Goal: Task Accomplishment & Management: Complete application form

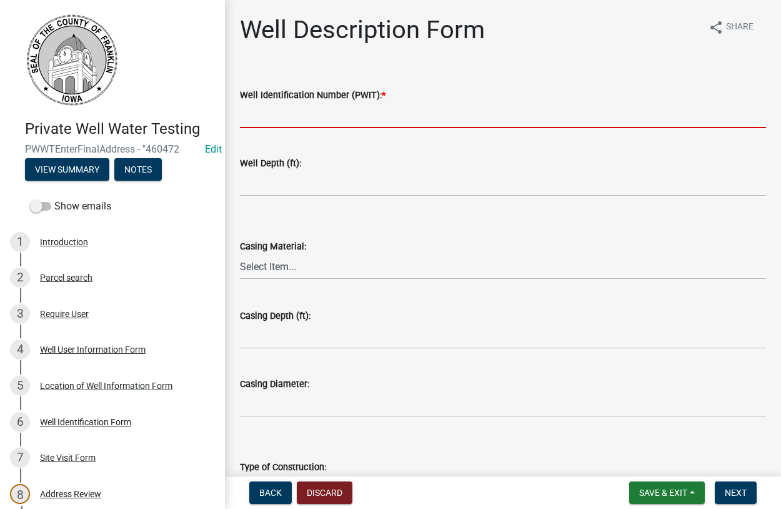
click at [284, 119] on input "Well Identification Number (PWIT): *" at bounding box center [503, 115] width 526 height 26
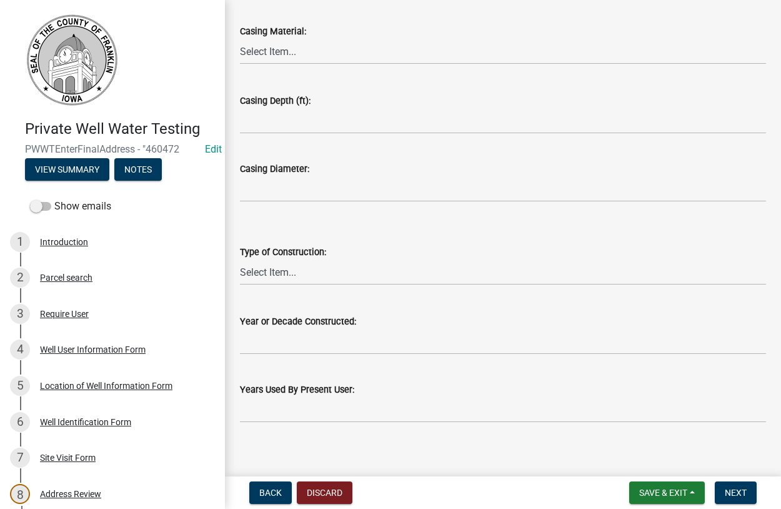
scroll to position [225, 0]
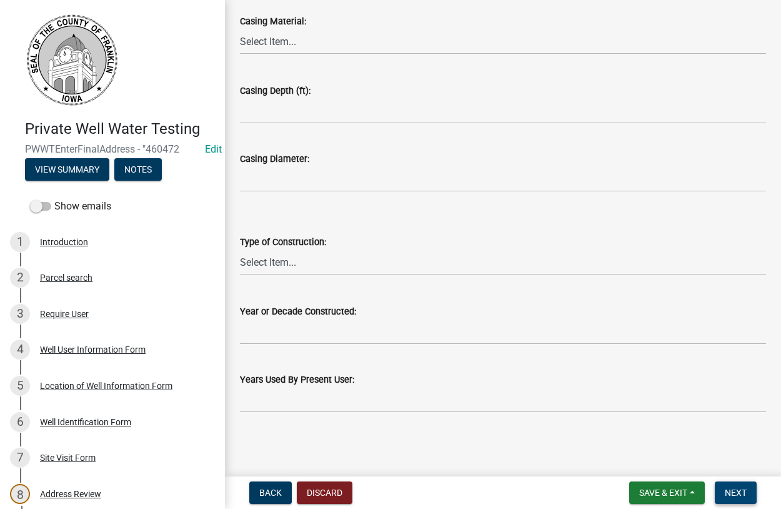
type input "2234048"
click at [727, 490] on span "Next" at bounding box center [736, 492] width 22 height 10
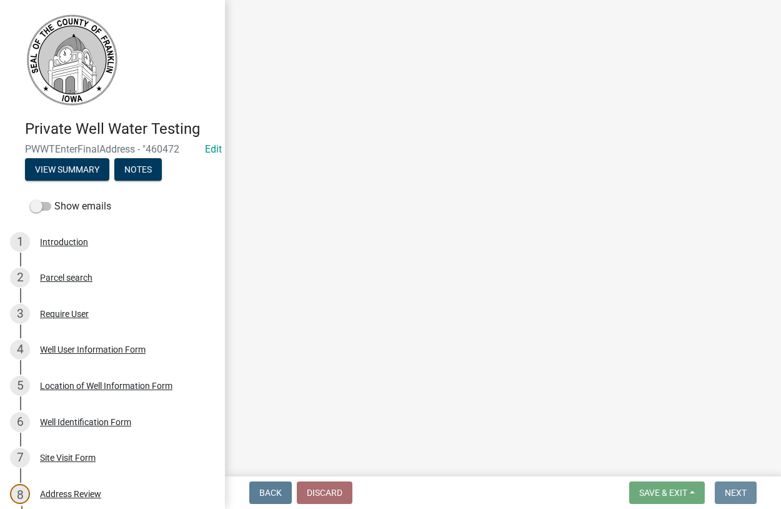
scroll to position [0, 0]
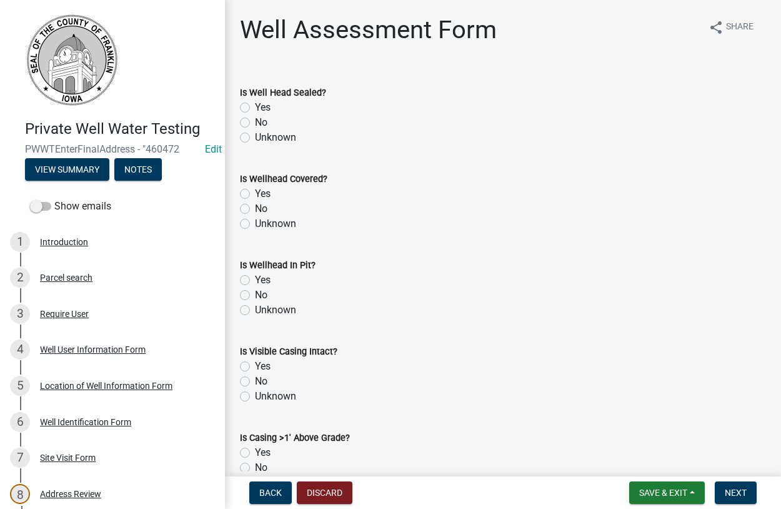
click at [255, 106] on label "Yes" at bounding box center [263, 107] width 16 height 15
click at [255, 106] on input "Yes" at bounding box center [259, 104] width 8 height 8
radio input "true"
click at [255, 195] on label "Yes" at bounding box center [263, 193] width 16 height 15
click at [255, 194] on input "Yes" at bounding box center [259, 190] width 8 height 8
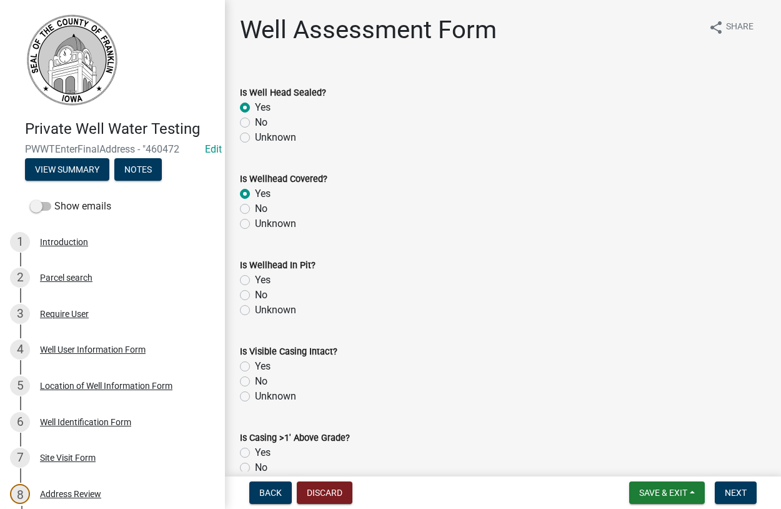
radio input "true"
click at [255, 282] on label "Yes" at bounding box center [263, 279] width 16 height 15
click at [255, 280] on input "Yes" at bounding box center [259, 276] width 8 height 8
radio input "true"
click at [255, 367] on label "Yes" at bounding box center [263, 366] width 16 height 15
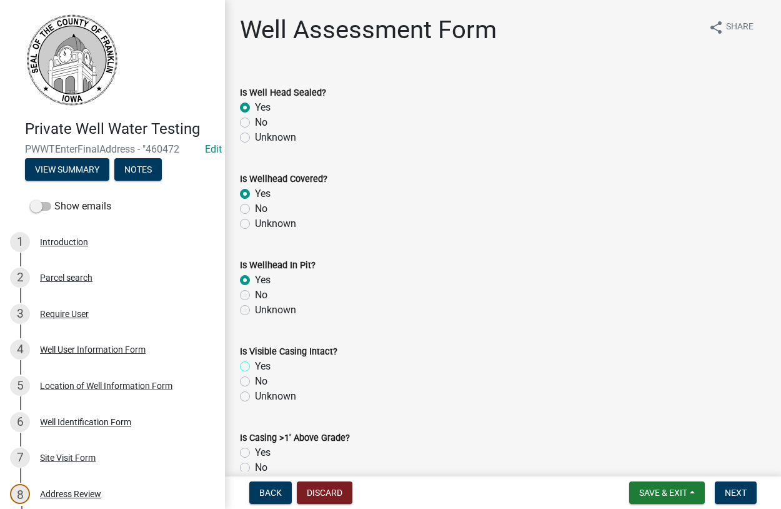
click at [255, 367] on input "Yes" at bounding box center [259, 363] width 8 height 8
radio input "true"
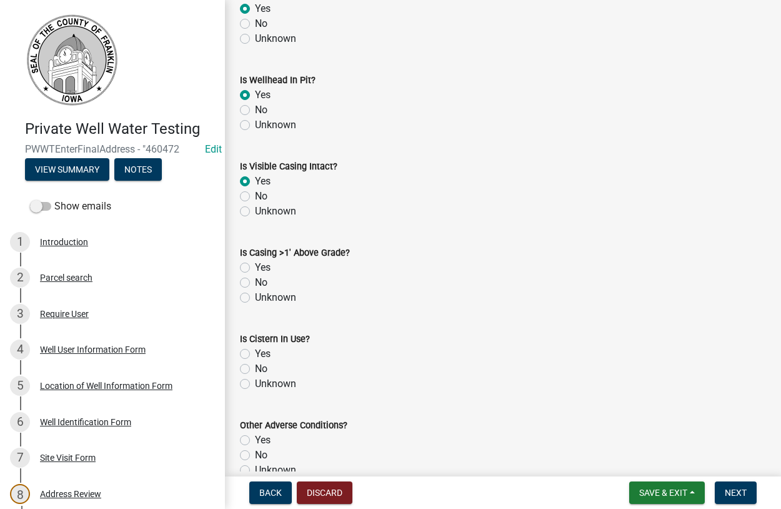
scroll to position [214, 0]
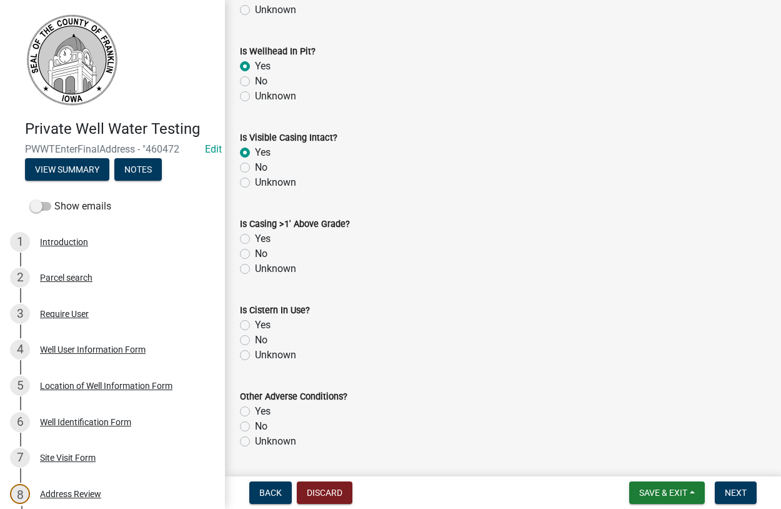
click at [255, 251] on label "No" at bounding box center [261, 253] width 12 height 15
click at [255, 251] on input "No" at bounding box center [259, 250] width 8 height 8
radio input "true"
click at [255, 340] on label "No" at bounding box center [261, 339] width 12 height 15
click at [255, 340] on input "No" at bounding box center [259, 336] width 8 height 8
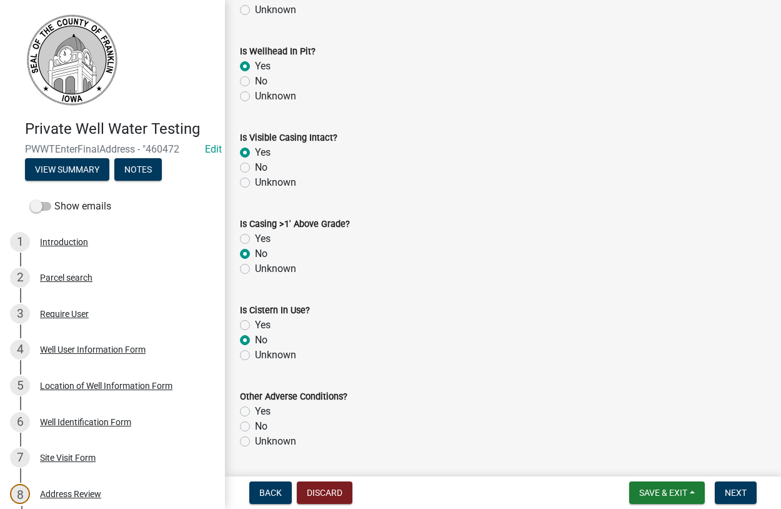
radio input "true"
drag, startPoint x: 245, startPoint y: 442, endPoint x: 292, endPoint y: 423, distance: 50.7
click at [255, 442] on label "Unknown" at bounding box center [275, 441] width 41 height 15
click at [255, 442] on input "Unknown" at bounding box center [259, 438] width 8 height 8
radio input "true"
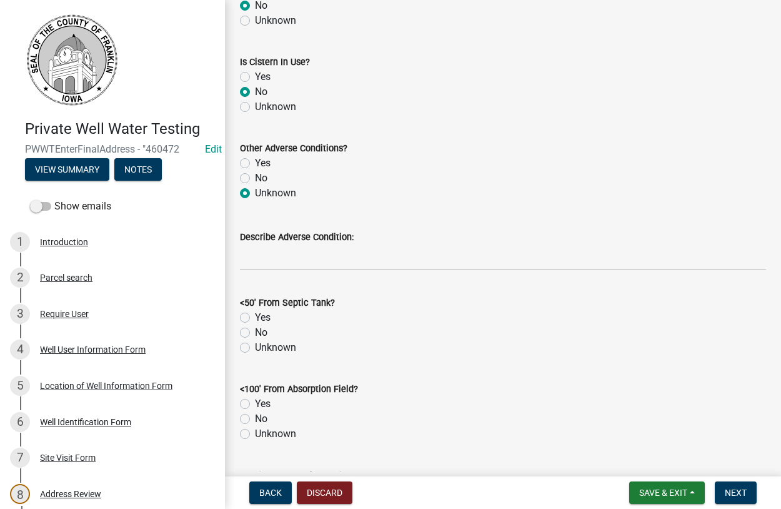
scroll to position [499, 0]
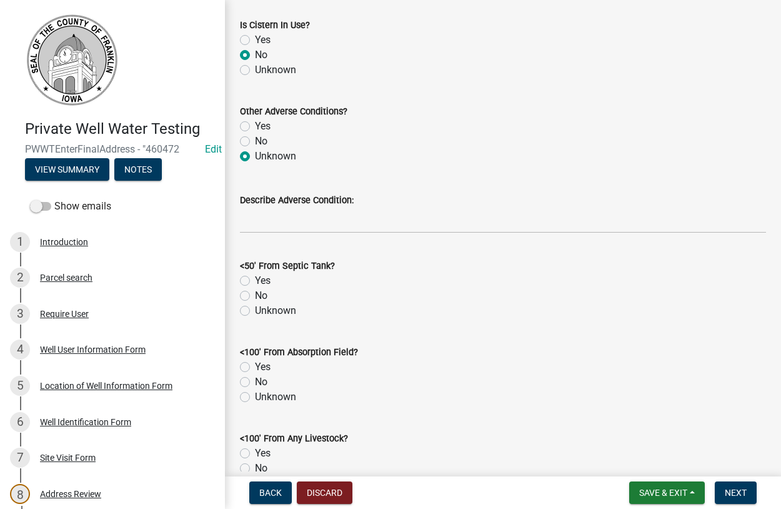
click at [255, 295] on label "No" at bounding box center [261, 295] width 12 height 15
click at [255, 295] on input "No" at bounding box center [259, 292] width 8 height 8
radio input "true"
click at [255, 384] on label "No" at bounding box center [261, 381] width 12 height 15
click at [255, 382] on input "No" at bounding box center [259, 378] width 8 height 8
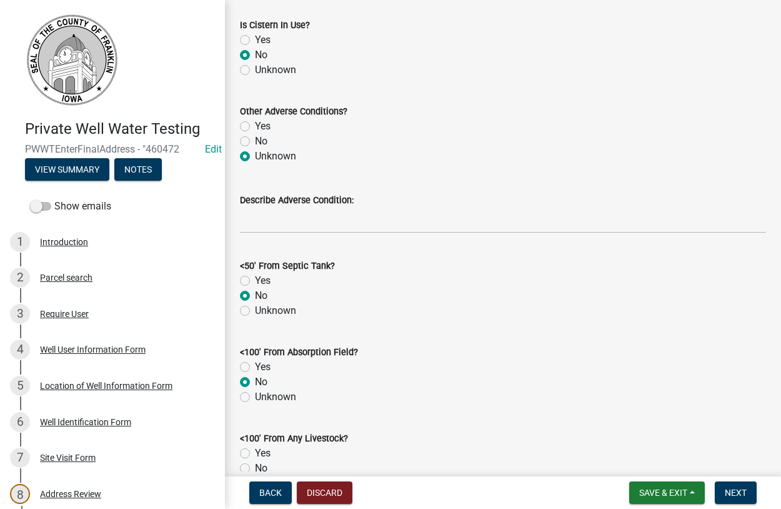
radio input "true"
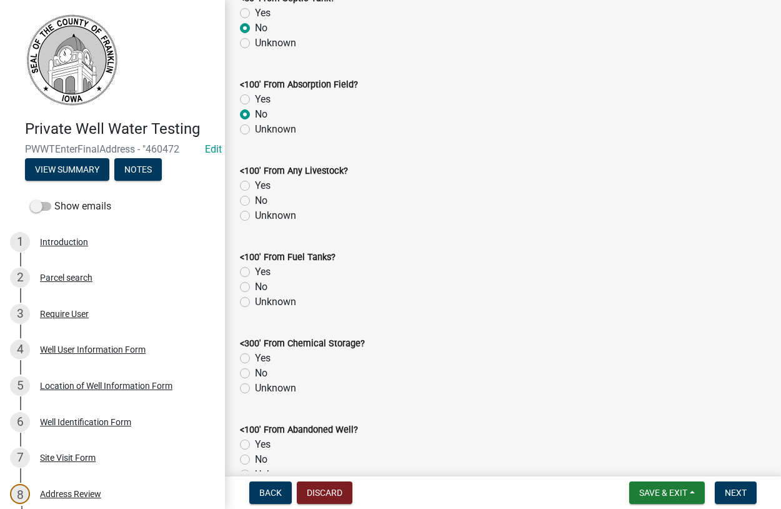
scroll to position [783, 0]
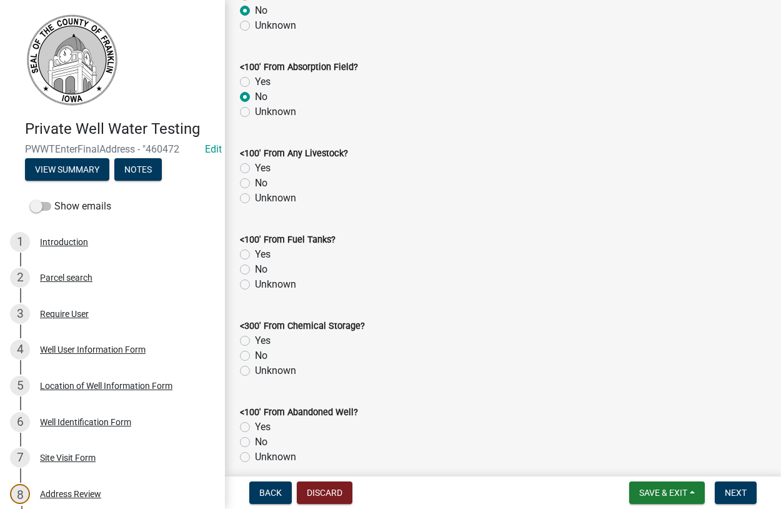
click at [255, 184] on label "No" at bounding box center [261, 183] width 12 height 15
click at [255, 184] on input "No" at bounding box center [259, 180] width 8 height 8
radio input "true"
click at [255, 272] on label "No" at bounding box center [261, 269] width 12 height 15
click at [255, 270] on input "No" at bounding box center [259, 266] width 8 height 8
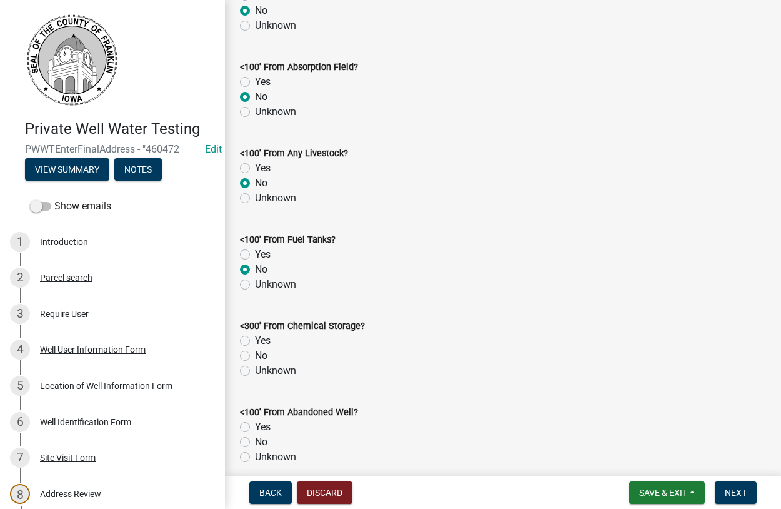
radio input "true"
click at [255, 356] on label "No" at bounding box center [261, 355] width 12 height 15
click at [255, 356] on input "No" at bounding box center [259, 352] width 8 height 8
radio input "true"
click at [255, 443] on label "No" at bounding box center [261, 441] width 12 height 15
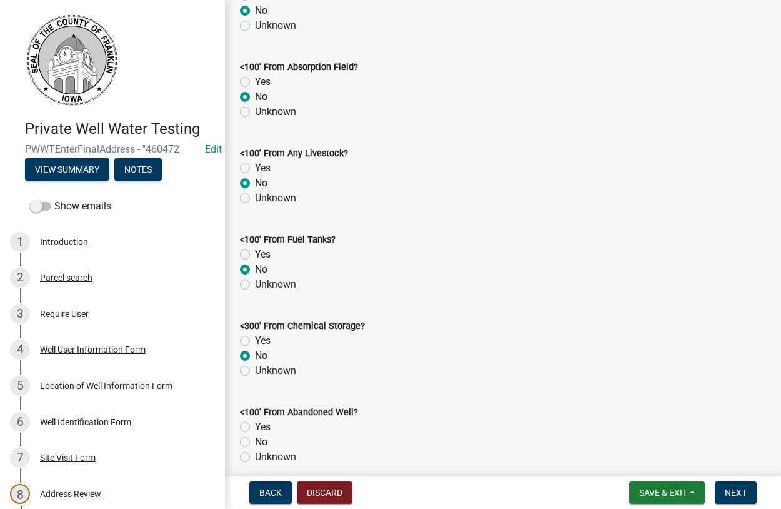
click at [255, 442] on input "No" at bounding box center [259, 438] width 8 height 8
radio input "true"
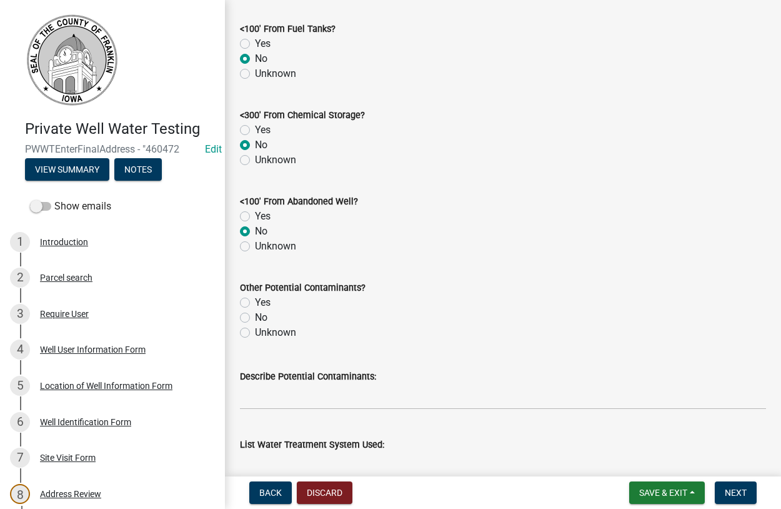
scroll to position [1068, 0]
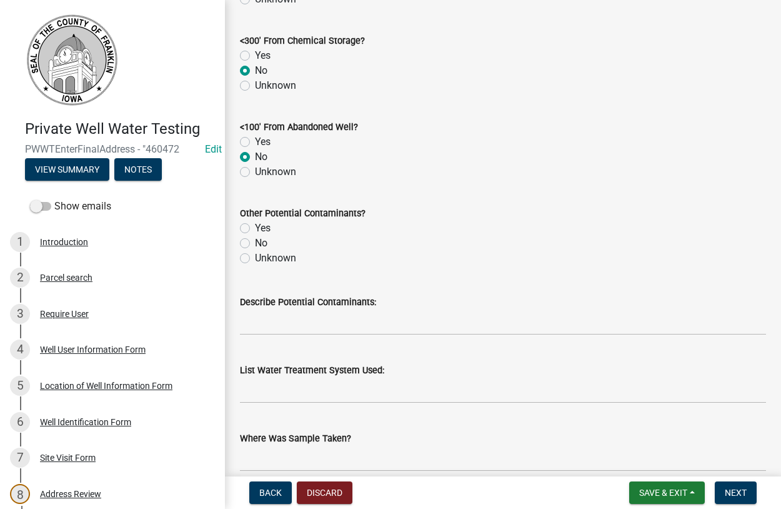
click at [255, 257] on label "Unknown" at bounding box center [275, 258] width 41 height 15
click at [255, 257] on input "Unknown" at bounding box center [259, 255] width 8 height 8
radio input "true"
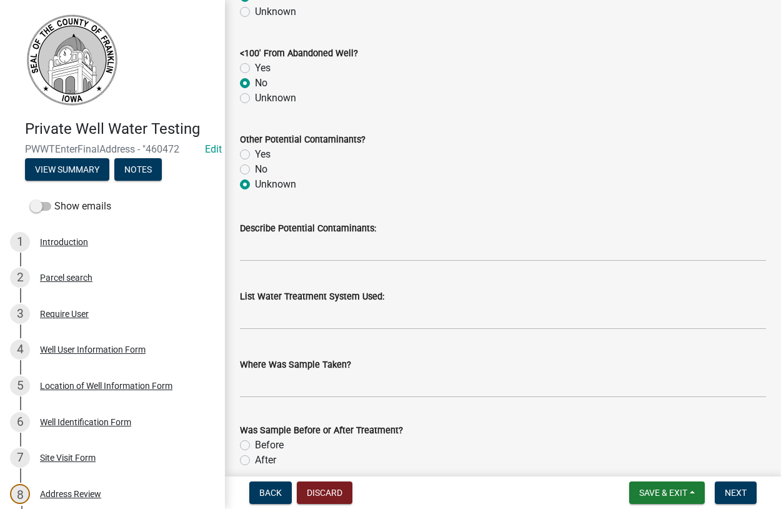
scroll to position [1282, 0]
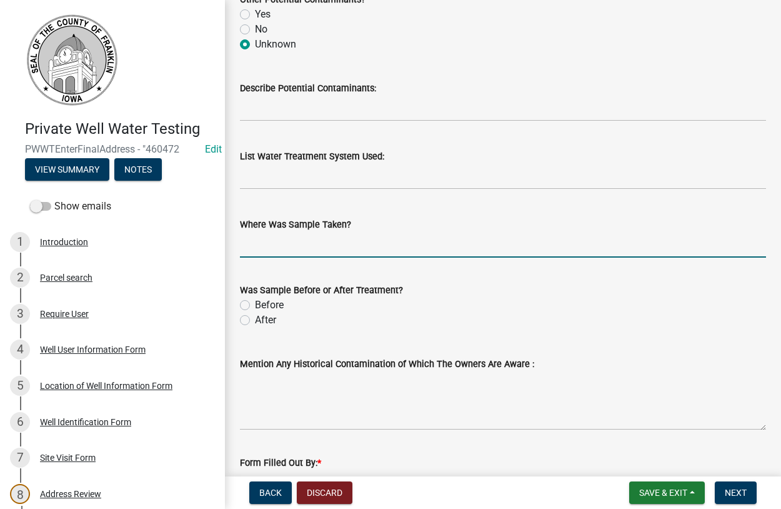
click at [287, 253] on input "Where Was Sample Taken?" at bounding box center [503, 245] width 526 height 26
type input "outside spigot"
click at [255, 302] on label "Before" at bounding box center [269, 304] width 29 height 15
click at [255, 302] on input "Before" at bounding box center [259, 301] width 8 height 8
radio input "true"
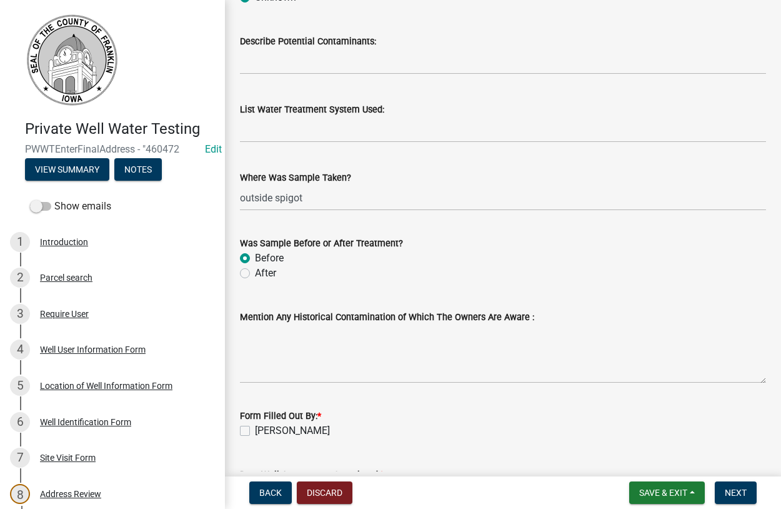
scroll to position [1425, 0]
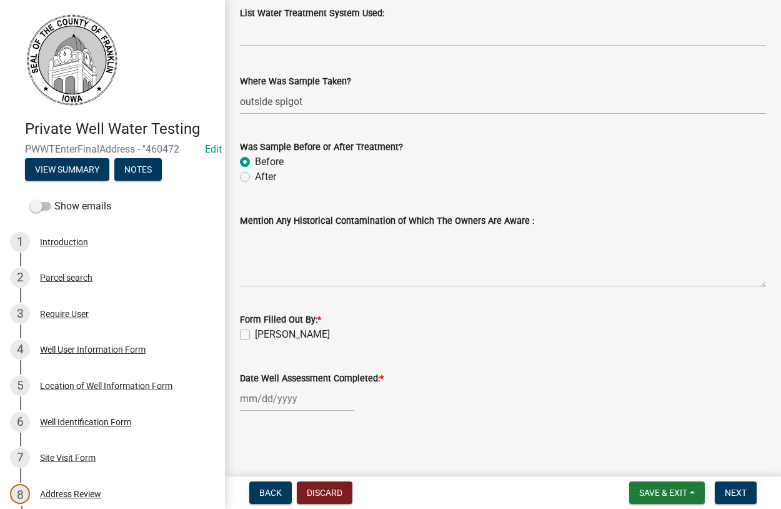
click at [255, 336] on label "Dan Tilkes" at bounding box center [292, 334] width 75 height 15
click at [255, 335] on input "Dan Tilkes" at bounding box center [259, 331] width 8 height 8
checkbox input "true"
click at [261, 399] on input "Date Well Assessment Completed: *" at bounding box center [297, 398] width 114 height 26
select select "8"
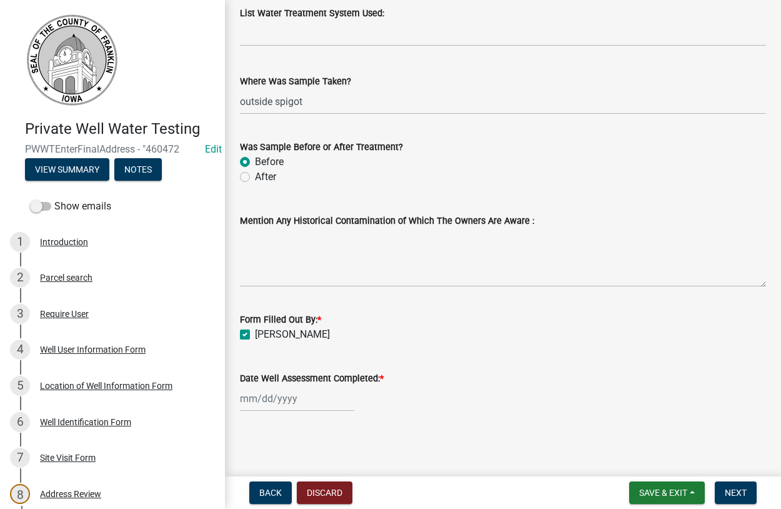
select select "2025"
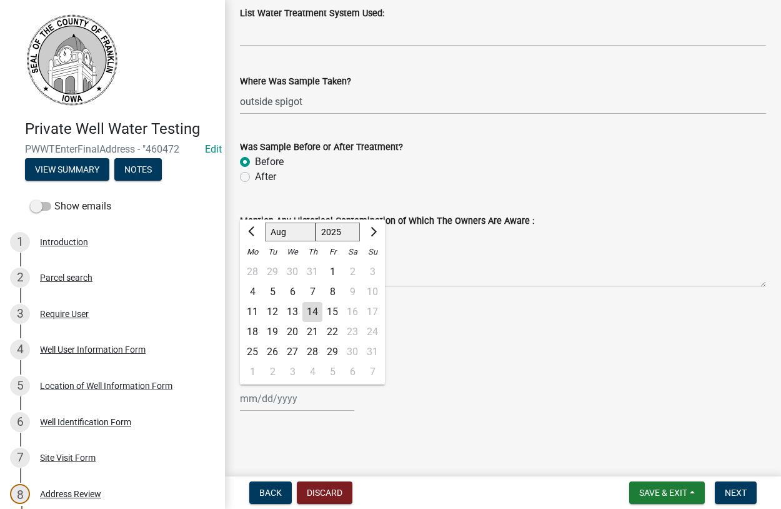
click at [270, 312] on div "12" at bounding box center [272, 312] width 20 height 20
type input "08/12/2025"
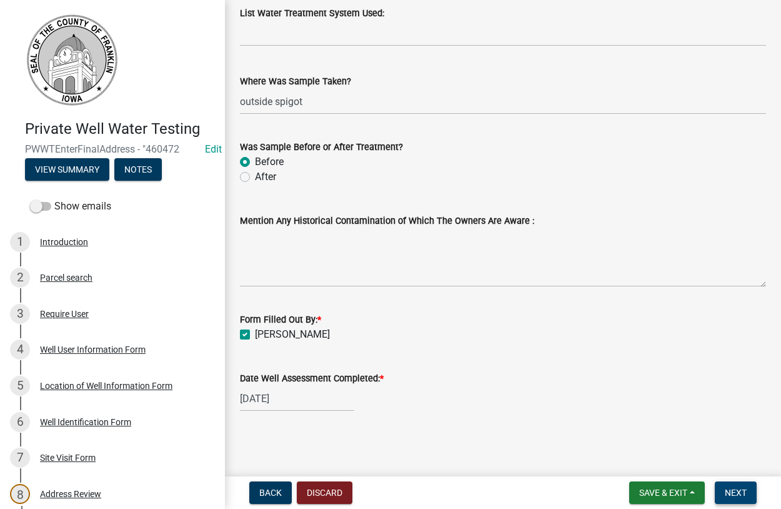
drag, startPoint x: 740, startPoint y: 490, endPoint x: 728, endPoint y: 491, distance: 11.3
click at [739, 490] on span "Next" at bounding box center [736, 492] width 22 height 10
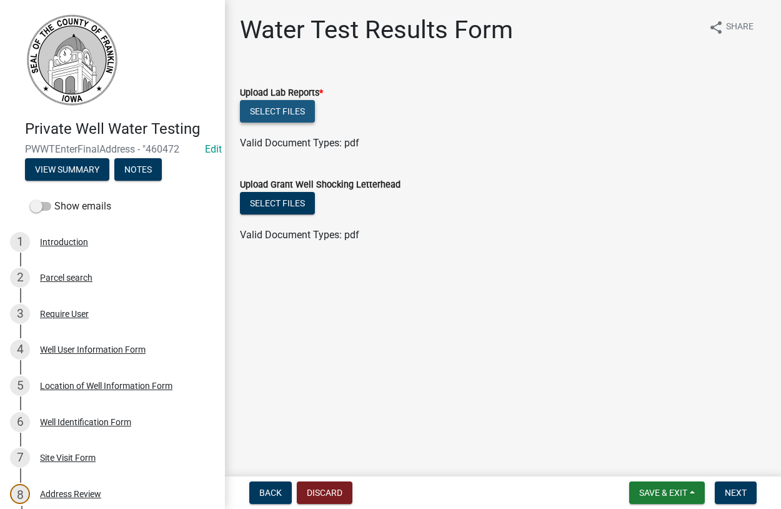
click at [272, 110] on button "Select files" at bounding box center [277, 111] width 75 height 22
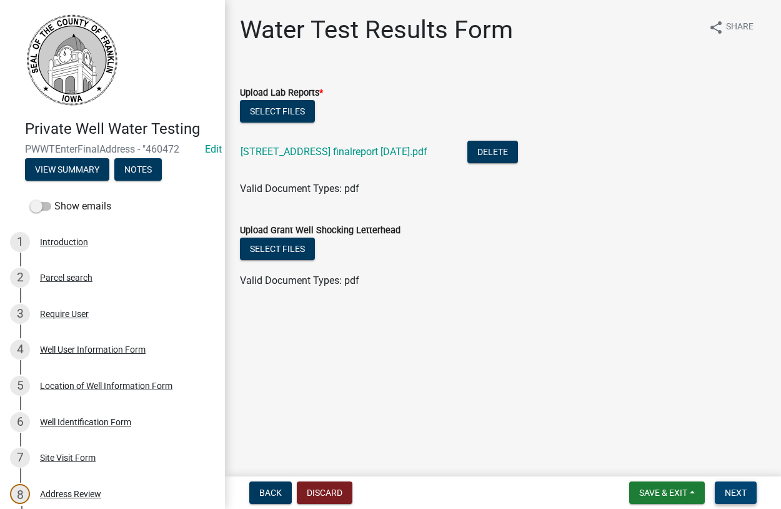
drag, startPoint x: 733, startPoint y: 494, endPoint x: 723, endPoint y: 492, distance: 9.6
click at [728, 494] on span "Next" at bounding box center [736, 492] width 22 height 10
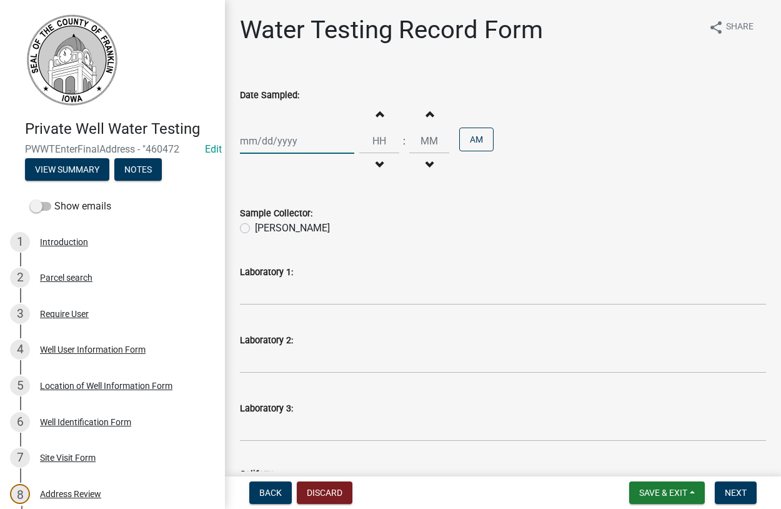
click at [270, 141] on input "Date Sampled:" at bounding box center [297, 141] width 114 height 26
select select "8"
select select "2025"
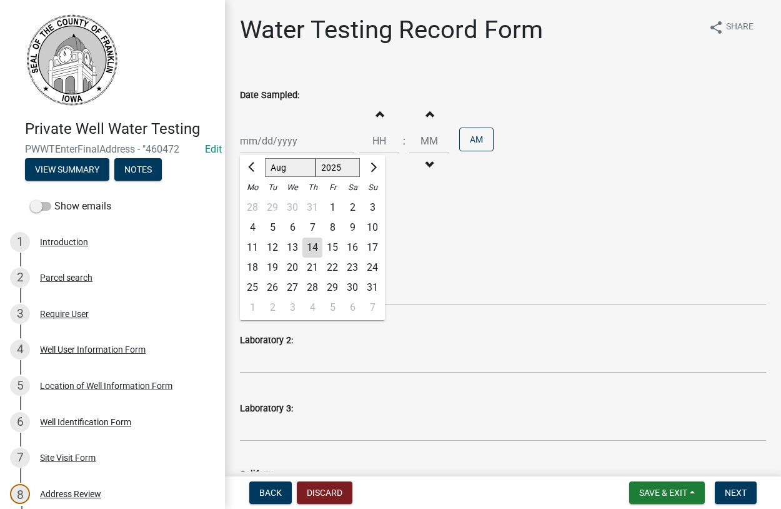
click at [272, 246] on div "12" at bounding box center [272, 247] width 20 height 20
type input "08/12/2025"
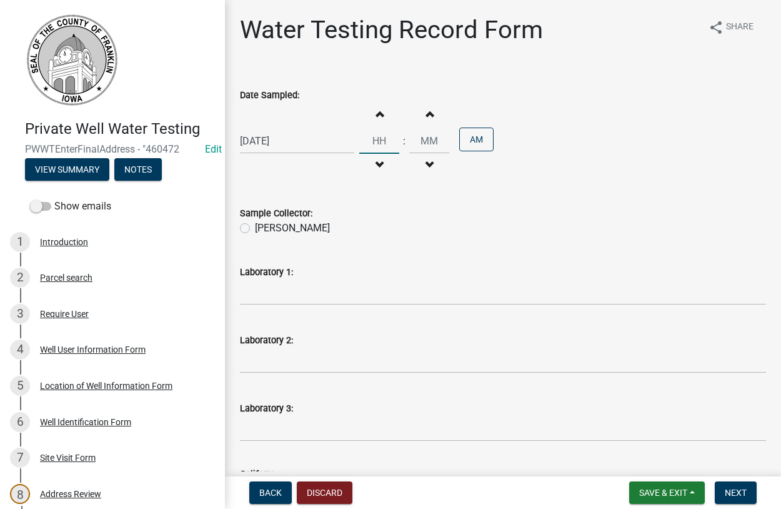
click at [391, 142] on input "Hours" at bounding box center [379, 141] width 40 height 26
type input "10"
type input "00"
click at [255, 229] on label "Dan Tilkes" at bounding box center [292, 228] width 75 height 15
click at [255, 229] on input "Dan Tilkes" at bounding box center [259, 225] width 8 height 8
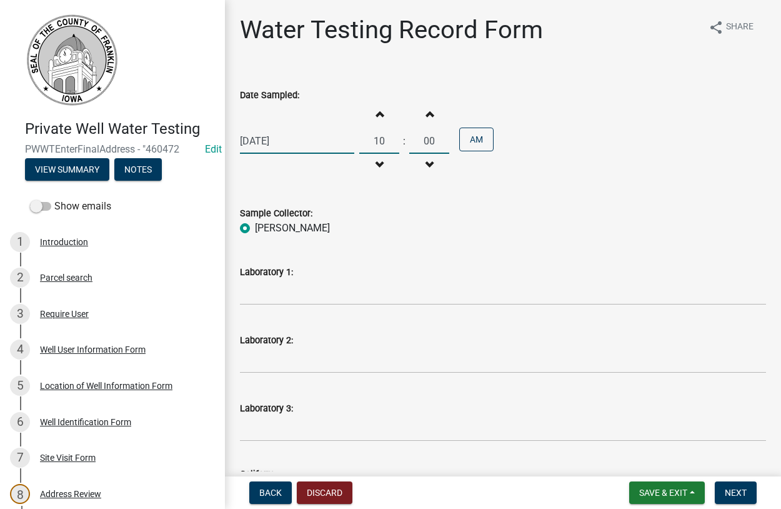
radio input "true"
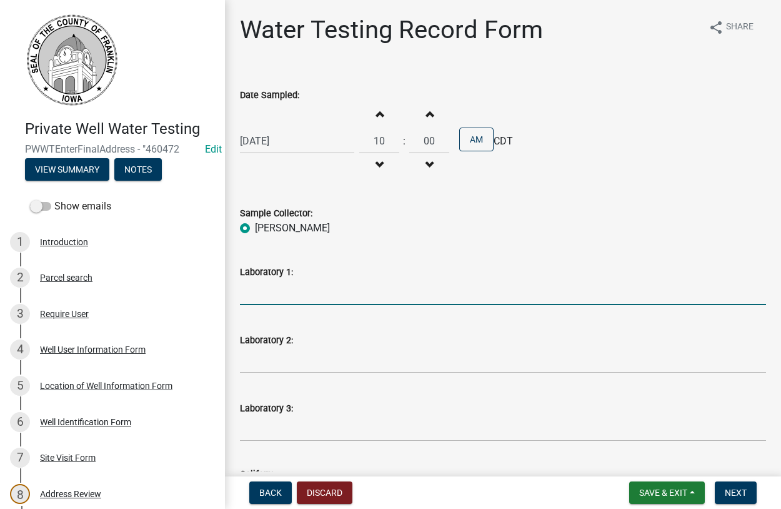
click at [289, 299] on input "Laboratory 1:" at bounding box center [503, 292] width 526 height 26
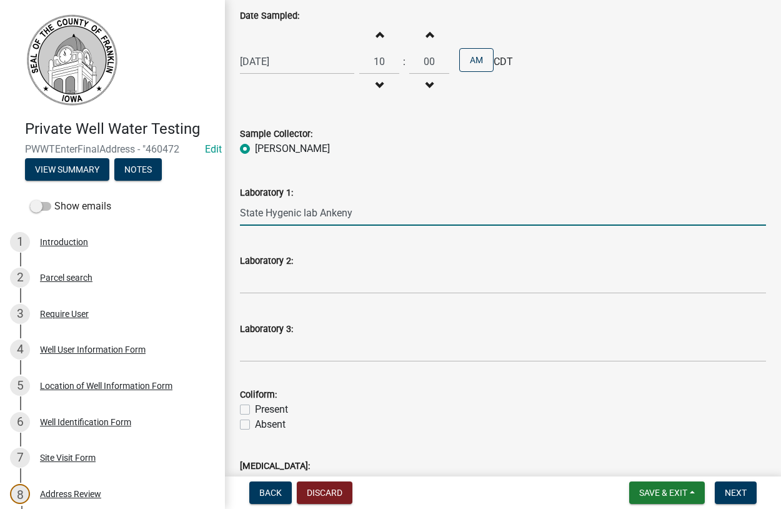
scroll to position [142, 0]
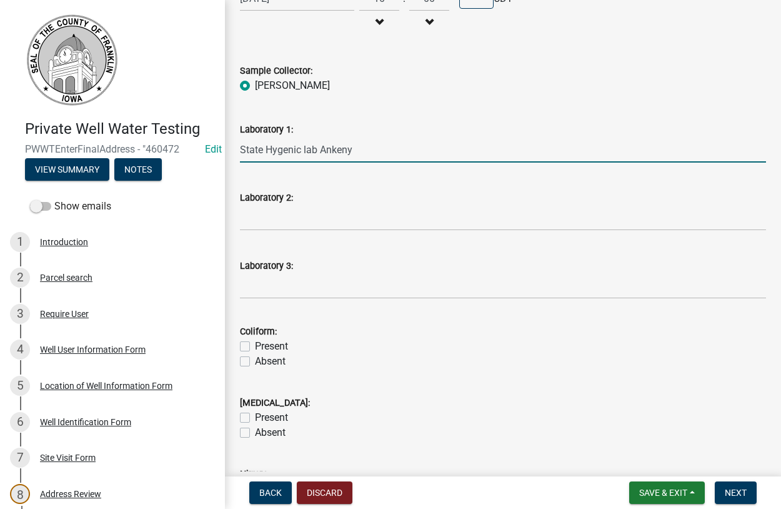
type input "State Hygenic lab Ankeny"
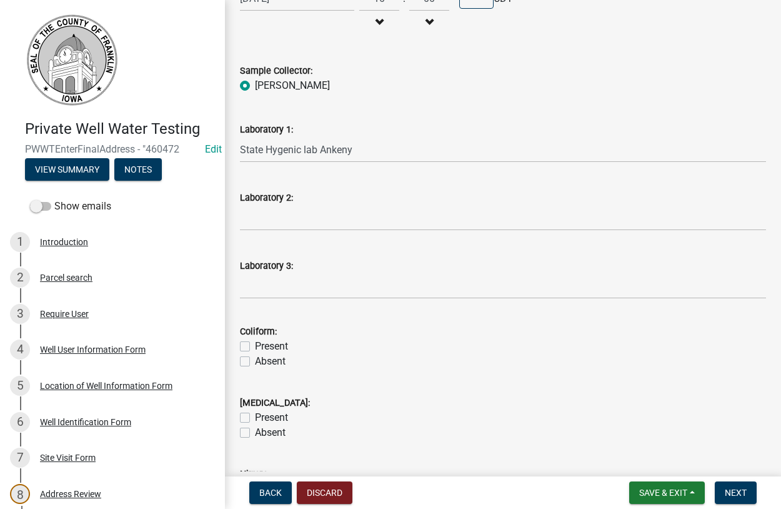
drag, startPoint x: 244, startPoint y: 365, endPoint x: 252, endPoint y: 377, distance: 14.9
click at [255, 364] on label "Absent" at bounding box center [270, 361] width 31 height 15
click at [255, 362] on input "Absent" at bounding box center [259, 358] width 8 height 8
checkbox input "true"
checkbox input "false"
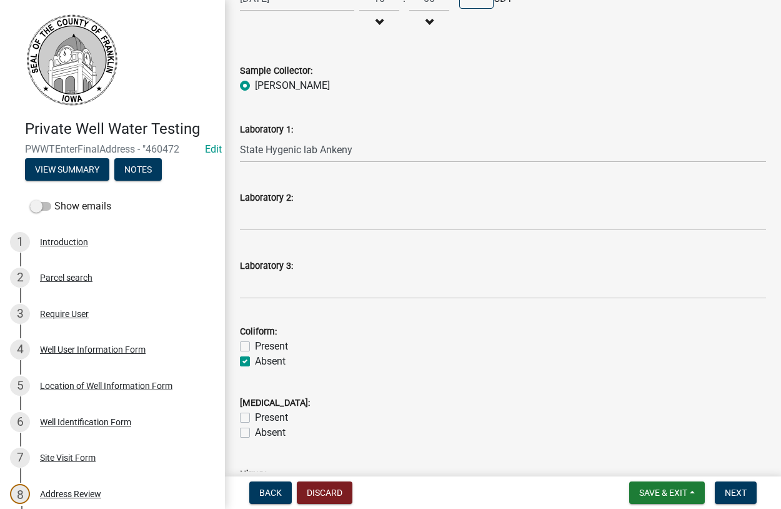
checkbox input "true"
click at [255, 434] on label "Absent" at bounding box center [270, 432] width 31 height 15
click at [255, 433] on input "Absent" at bounding box center [259, 429] width 8 height 8
checkbox input "true"
checkbox input "false"
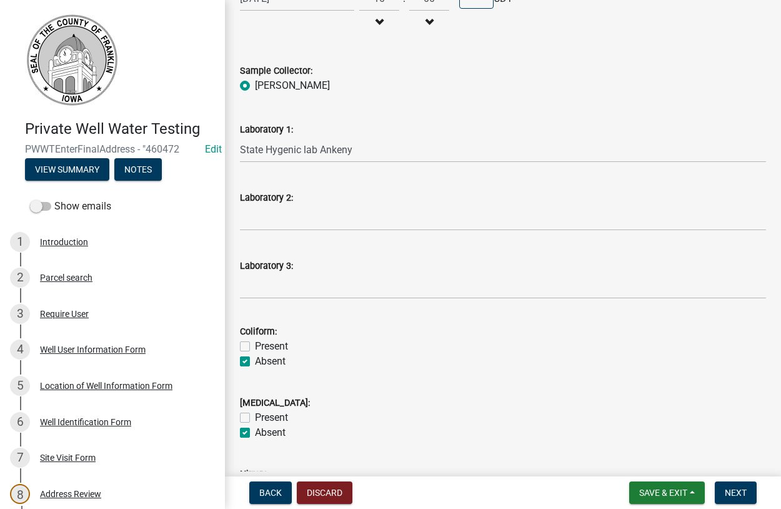
checkbox input "true"
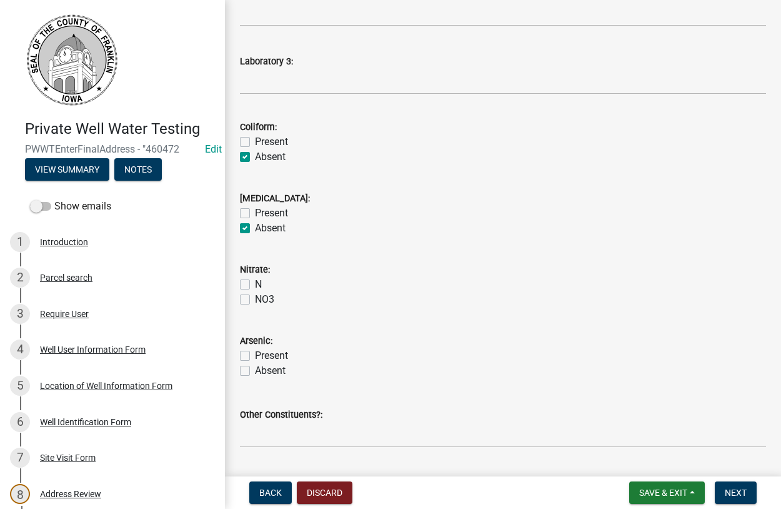
scroll to position [356, 0]
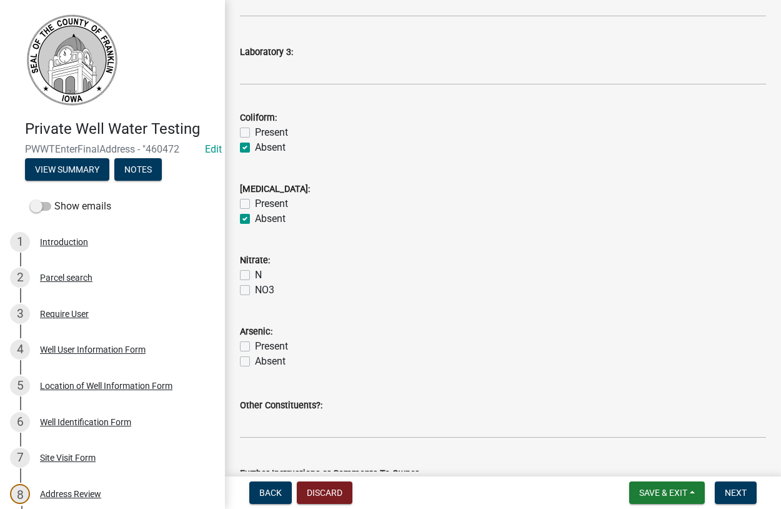
click at [255, 274] on label "N" at bounding box center [258, 274] width 7 height 15
click at [255, 274] on input "N" at bounding box center [259, 271] width 8 height 8
checkbox input "true"
checkbox input "false"
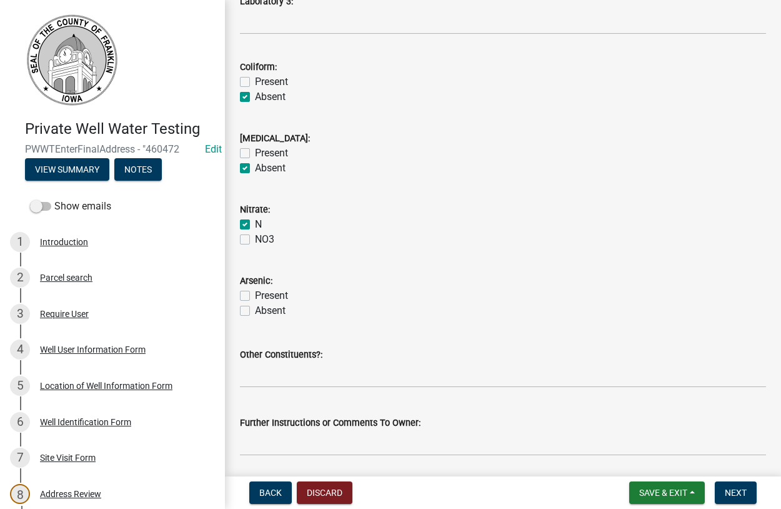
scroll to position [450, 0]
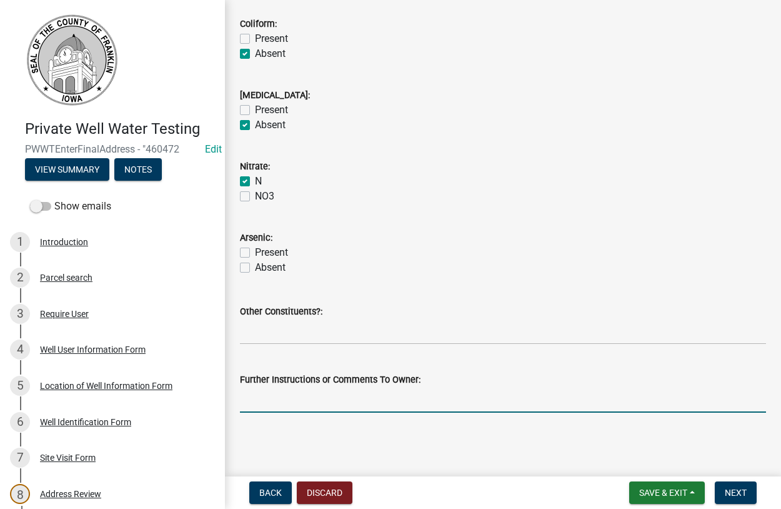
click at [339, 404] on input "Further Instructions or Comments To Owner:" at bounding box center [503, 400] width 526 height 26
type input "looks good"
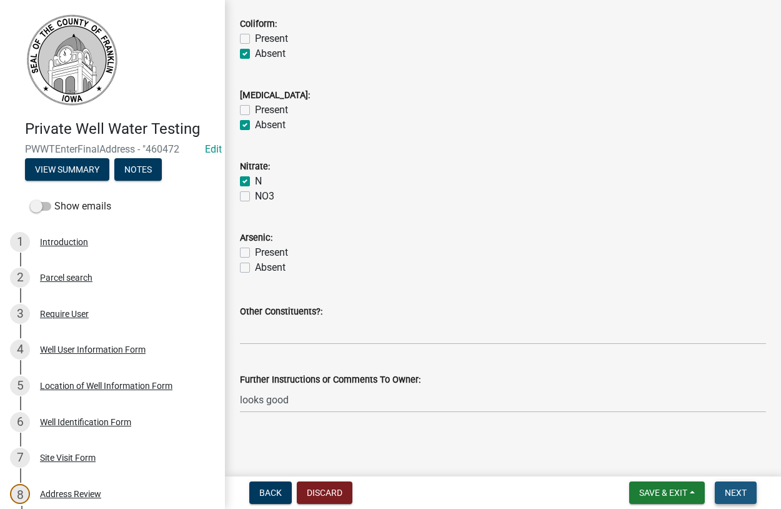
click at [732, 492] on span "Next" at bounding box center [736, 492] width 22 height 10
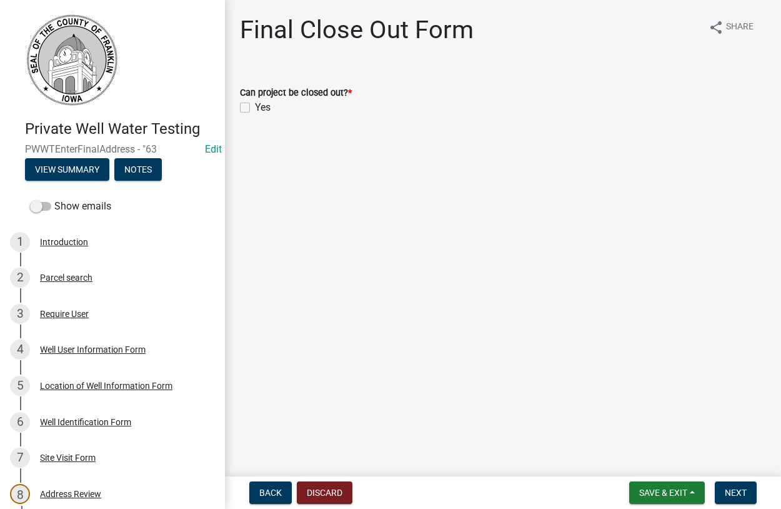
click at [255, 109] on label "Yes" at bounding box center [263, 107] width 16 height 15
click at [255, 108] on input "Yes" at bounding box center [259, 104] width 8 height 8
checkbox input "true"
click at [737, 497] on span "Next" at bounding box center [736, 492] width 22 height 10
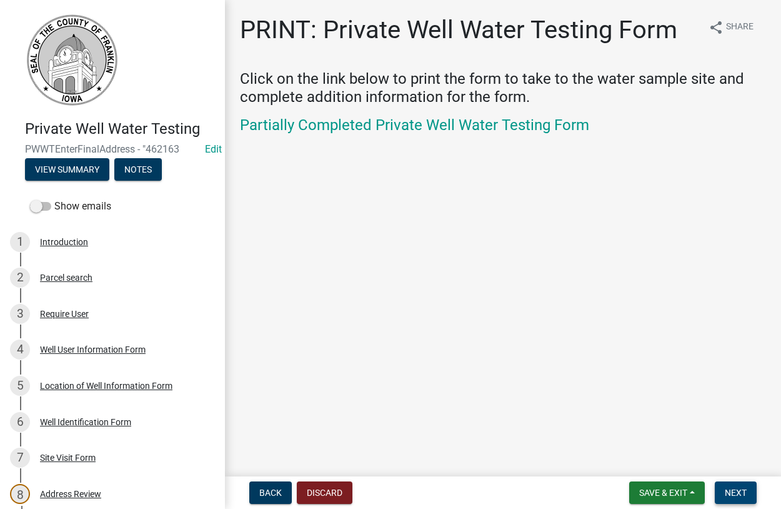
click at [726, 497] on span "Next" at bounding box center [736, 492] width 22 height 10
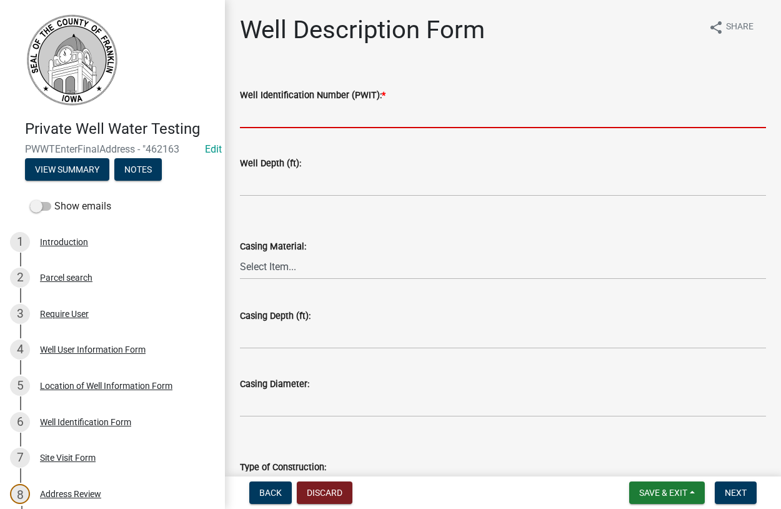
click at [283, 106] on input "Well Identification Number (PWIT): *" at bounding box center [503, 115] width 526 height 26
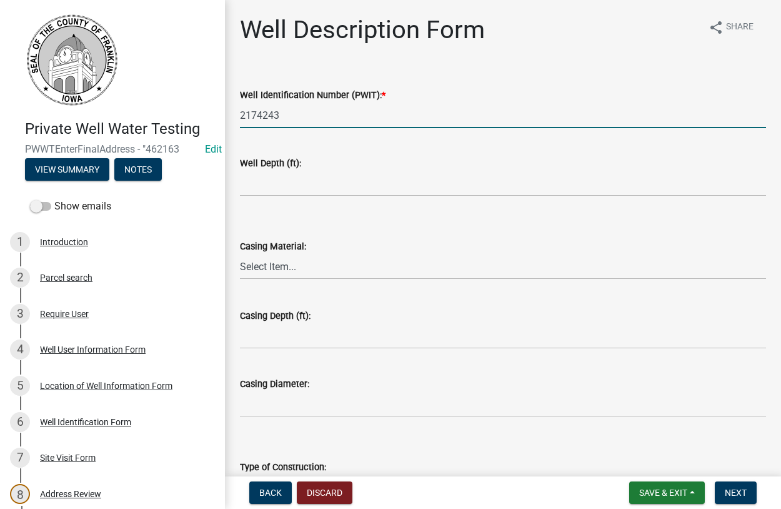
scroll to position [225, 0]
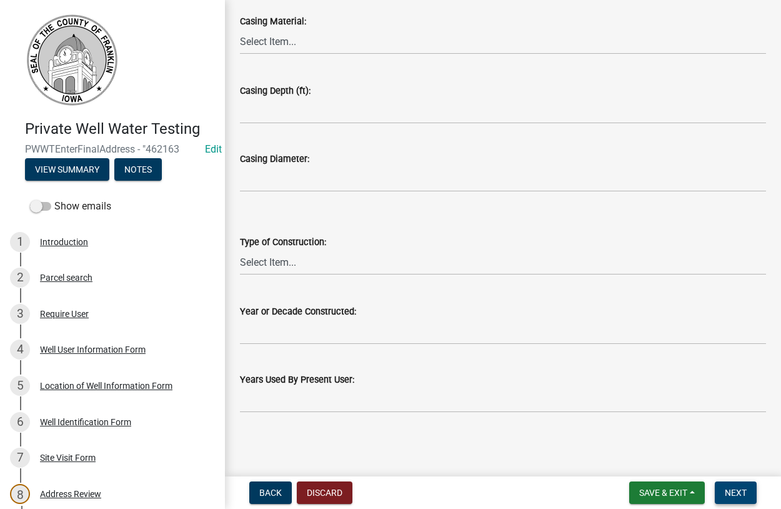
type input "2174243"
click at [733, 495] on span "Next" at bounding box center [736, 492] width 22 height 10
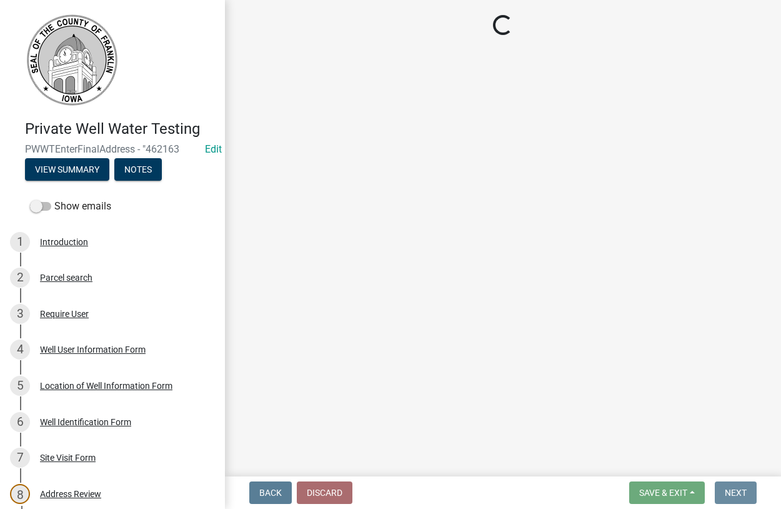
scroll to position [0, 0]
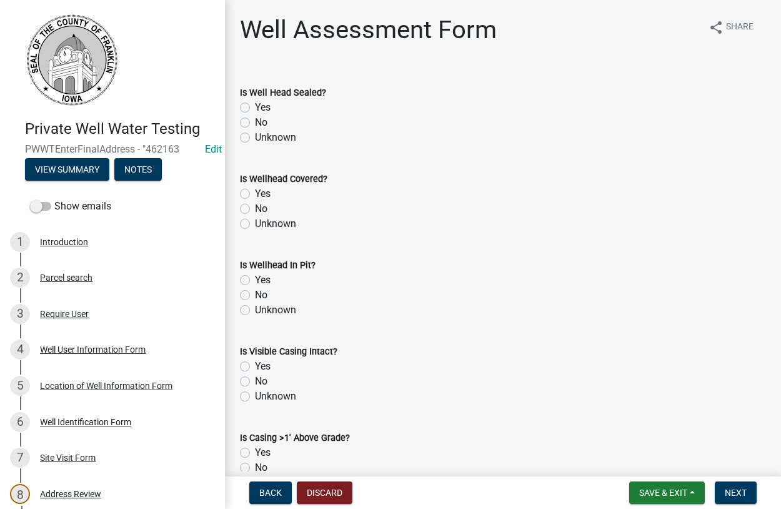
click at [255, 106] on label "Yes" at bounding box center [263, 107] width 16 height 15
click at [255, 106] on input "Yes" at bounding box center [259, 104] width 8 height 8
radio input "true"
click at [255, 192] on label "Yes" at bounding box center [263, 193] width 16 height 15
click at [255, 192] on input "Yes" at bounding box center [259, 190] width 8 height 8
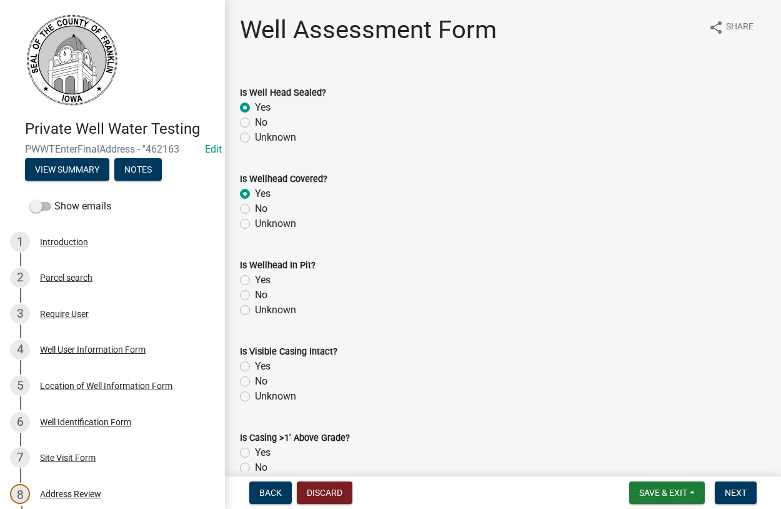
radio input "true"
click at [255, 295] on label "No" at bounding box center [261, 294] width 12 height 15
click at [255, 295] on input "No" at bounding box center [259, 291] width 8 height 8
radio input "true"
click at [255, 395] on label "Unknown" at bounding box center [275, 396] width 41 height 15
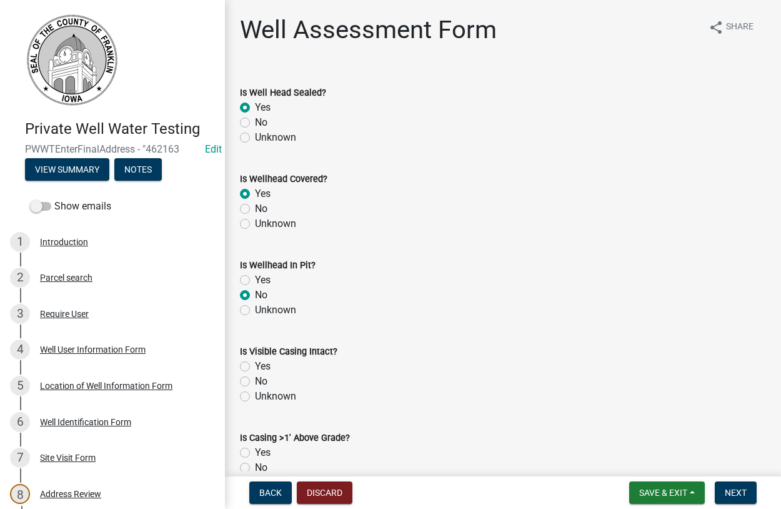
click at [255, 395] on input "Unknown" at bounding box center [259, 393] width 8 height 8
radio input "true"
click at [255, 453] on label "Yes" at bounding box center [263, 452] width 16 height 15
click at [255, 453] on input "Yes" at bounding box center [259, 449] width 8 height 8
radio input "true"
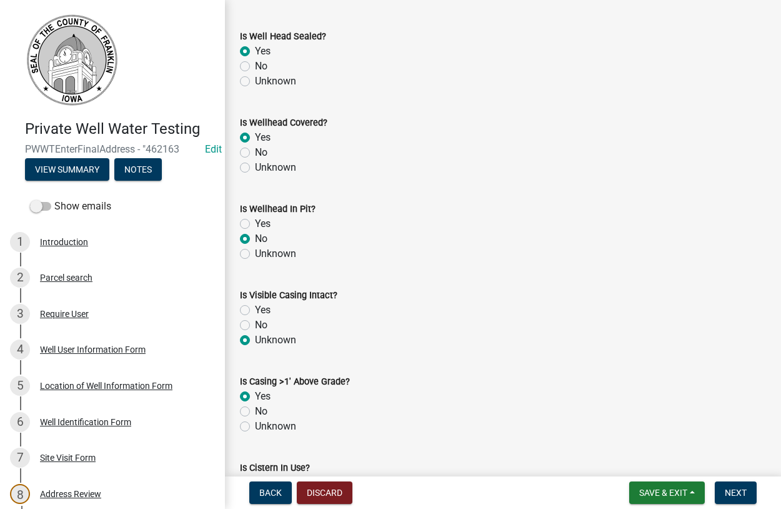
scroll to position [214, 0]
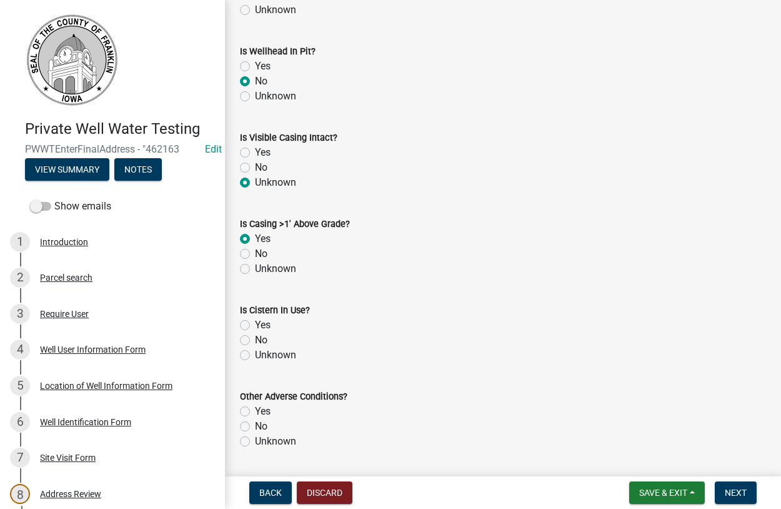
click at [255, 269] on label "Unknown" at bounding box center [275, 268] width 41 height 15
click at [255, 269] on input "Unknown" at bounding box center [259, 265] width 8 height 8
radio input "true"
click at [250, 340] on div "No" at bounding box center [503, 339] width 526 height 15
click at [255, 440] on label "Unknown" at bounding box center [275, 441] width 41 height 15
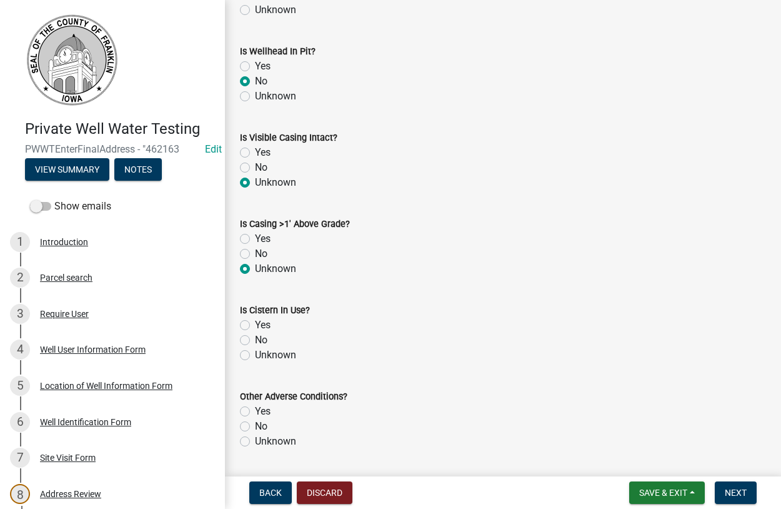
click at [255, 440] on input "Unknown" at bounding box center [259, 438] width 8 height 8
radio input "true"
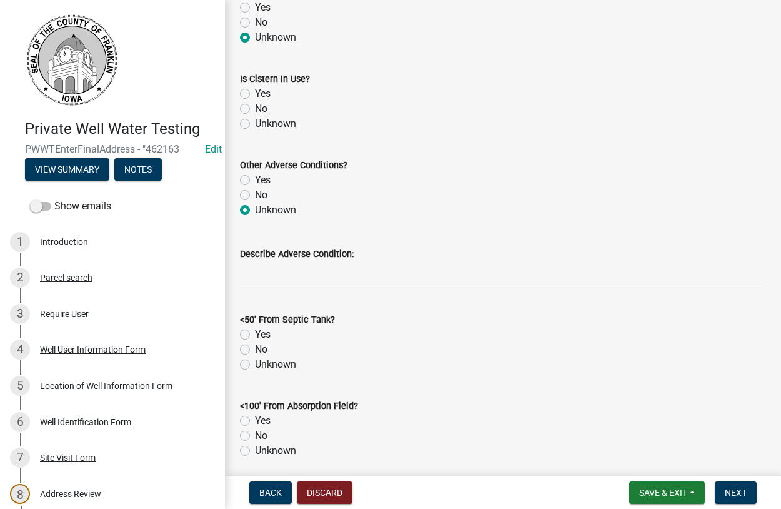
scroll to position [499, 0]
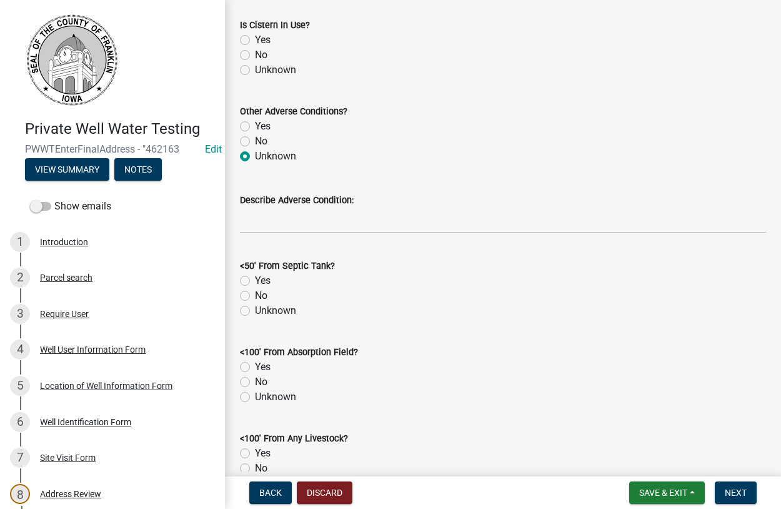
click at [255, 56] on label "No" at bounding box center [261, 54] width 12 height 15
click at [255, 56] on input "No" at bounding box center [259, 51] width 8 height 8
radio input "true"
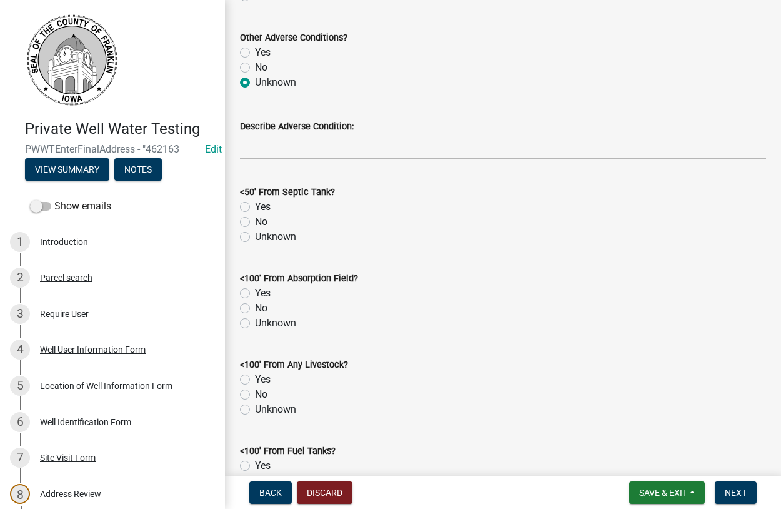
scroll to position [641, 0]
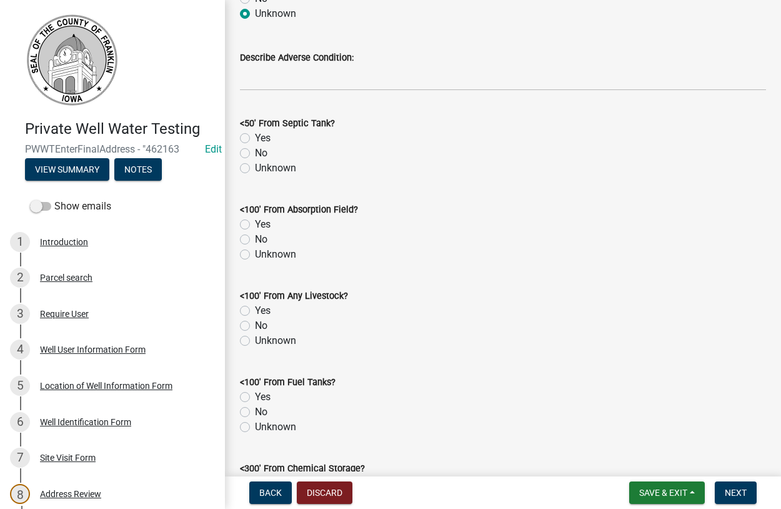
click at [255, 153] on label "No" at bounding box center [261, 153] width 12 height 15
click at [255, 153] on input "No" at bounding box center [259, 150] width 8 height 8
radio input "true"
click at [255, 240] on label "No" at bounding box center [261, 239] width 12 height 15
click at [255, 240] on input "No" at bounding box center [259, 236] width 8 height 8
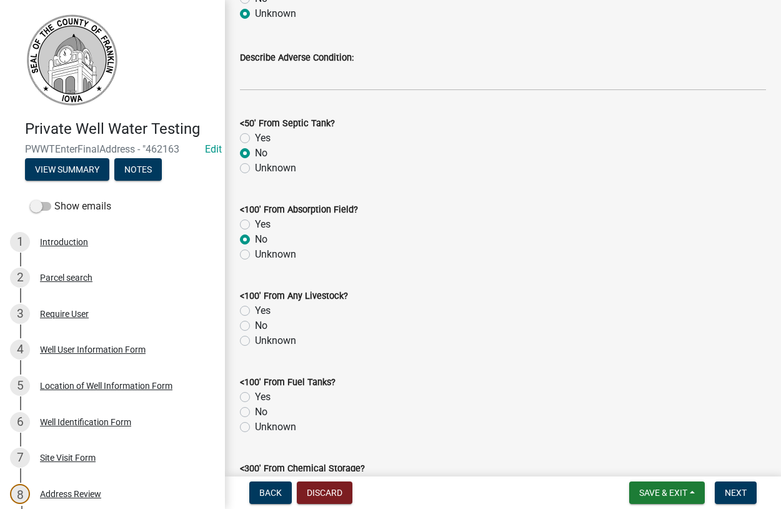
radio input "true"
click at [255, 329] on label "No" at bounding box center [261, 325] width 12 height 15
click at [255, 326] on input "No" at bounding box center [259, 322] width 8 height 8
radio input "true"
click at [255, 414] on label "No" at bounding box center [261, 411] width 12 height 15
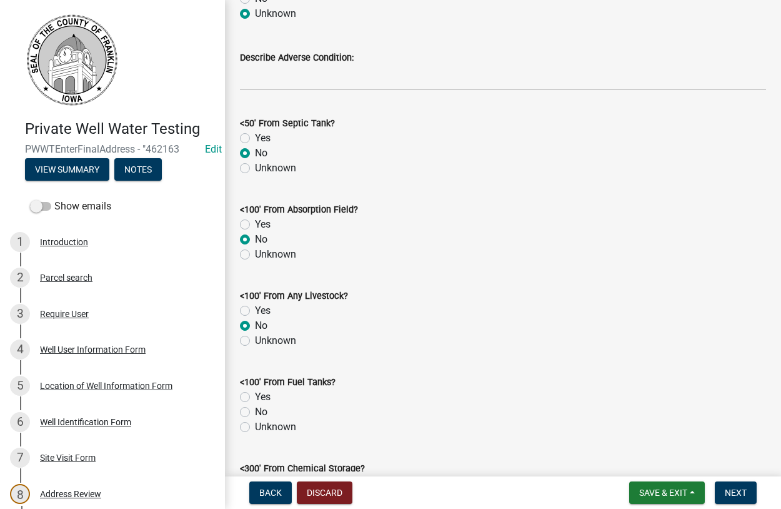
click at [255, 412] on input "No" at bounding box center [259, 408] width 8 height 8
radio input "true"
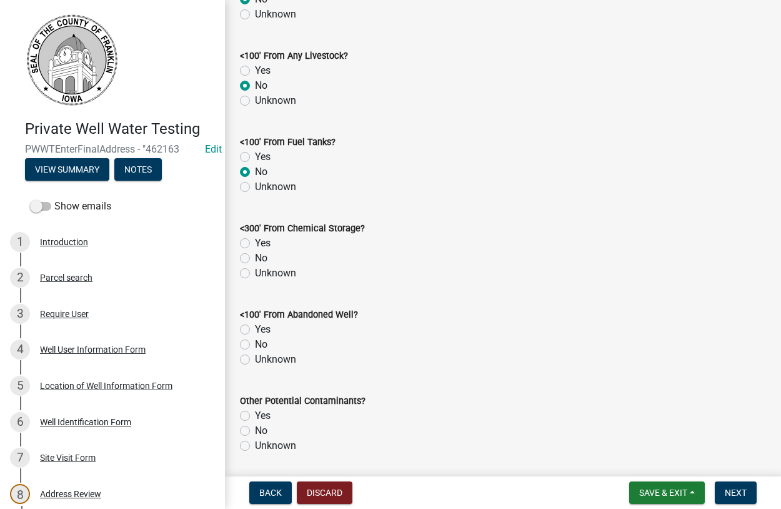
scroll to position [926, 0]
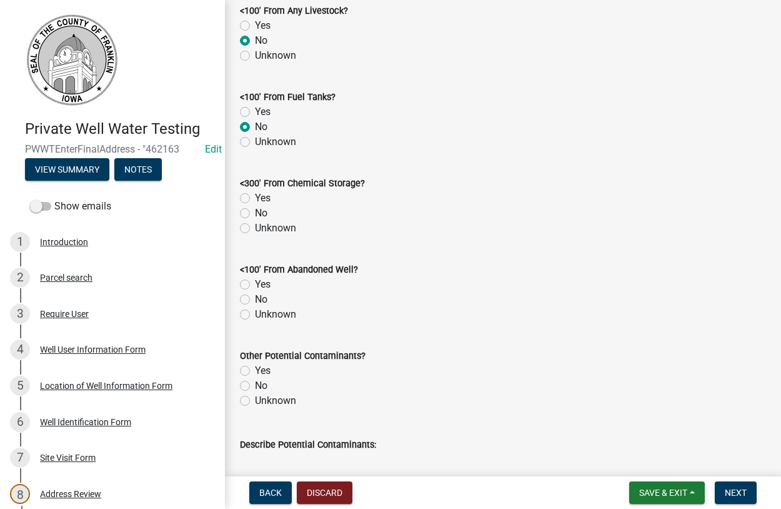
click at [255, 214] on label "No" at bounding box center [261, 213] width 12 height 15
click at [255, 214] on input "No" at bounding box center [259, 210] width 8 height 8
radio input "true"
click at [255, 302] on label "No" at bounding box center [261, 299] width 12 height 15
click at [255, 300] on input "No" at bounding box center [259, 296] width 8 height 8
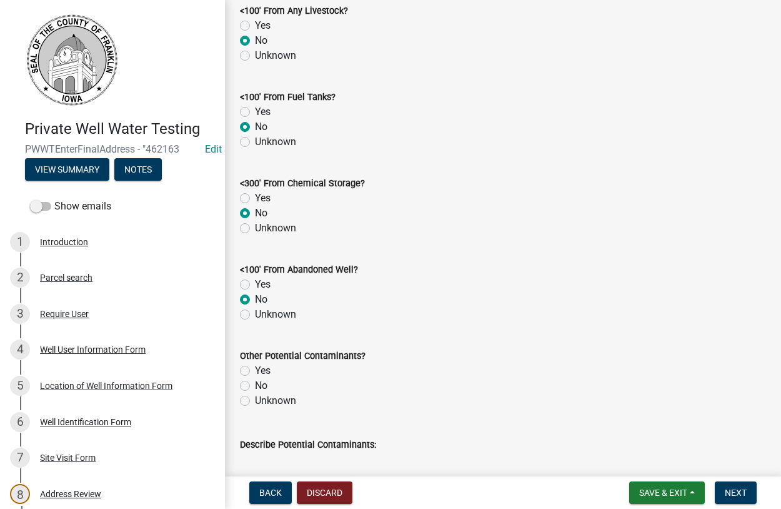
radio input "true"
click at [255, 402] on label "Unknown" at bounding box center [275, 400] width 41 height 15
click at [255, 401] on input "Unknown" at bounding box center [259, 397] width 8 height 8
radio input "true"
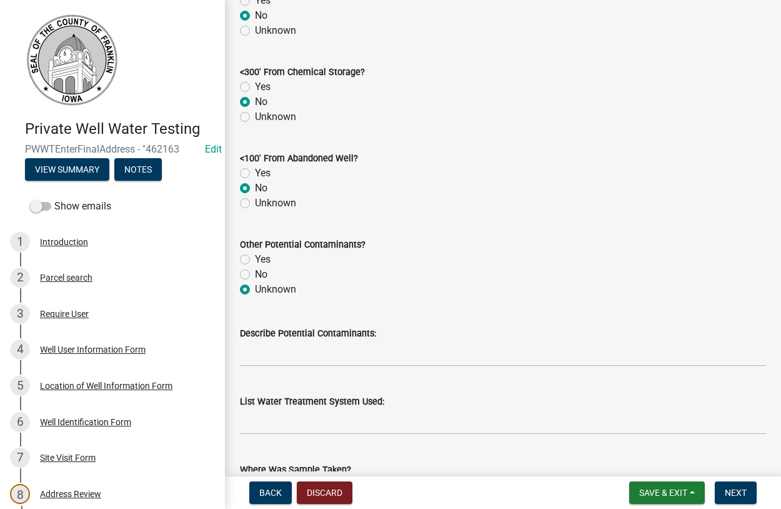
scroll to position [1282, 0]
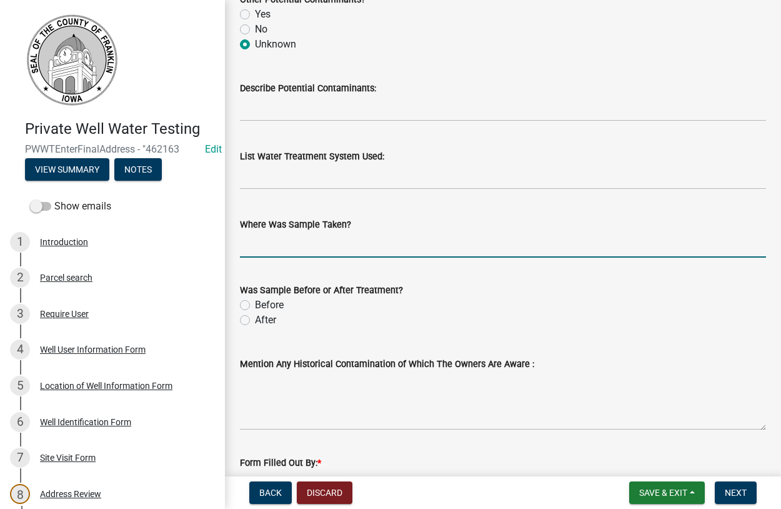
click at [313, 249] on input "Where Was Sample Taken?" at bounding box center [503, 245] width 526 height 26
type input "bathroom sink"
click at [255, 307] on label "Before" at bounding box center [269, 304] width 29 height 15
click at [255, 305] on input "Before" at bounding box center [259, 301] width 8 height 8
radio input "true"
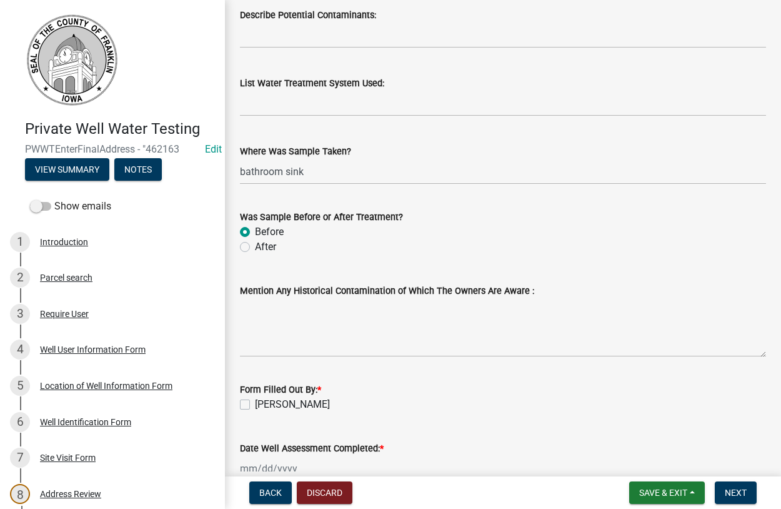
scroll to position [1424, 0]
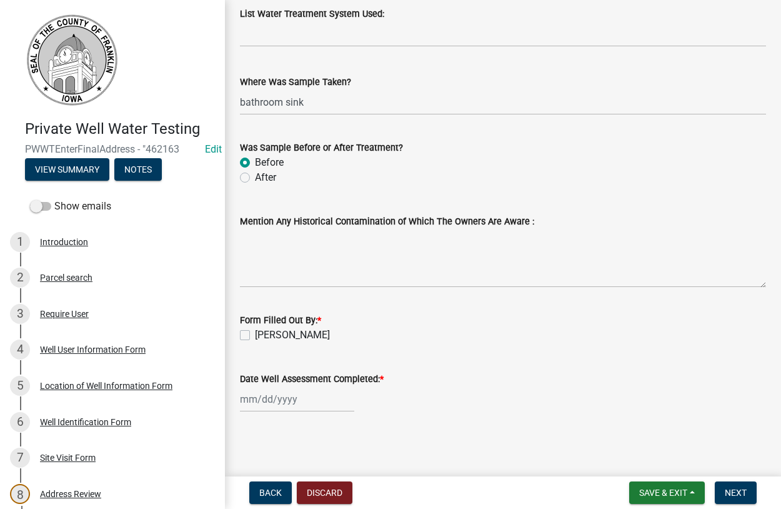
click at [238, 335] on div "Form Filled Out By: * Dan Tilkes" at bounding box center [503, 319] width 545 height 45
click at [255, 337] on label "Dan Tilkes" at bounding box center [292, 334] width 75 height 15
click at [255, 335] on input "Dan Tilkes" at bounding box center [259, 331] width 8 height 8
checkbox input "true"
click at [257, 397] on input "Date Well Assessment Completed: *" at bounding box center [297, 399] width 114 height 26
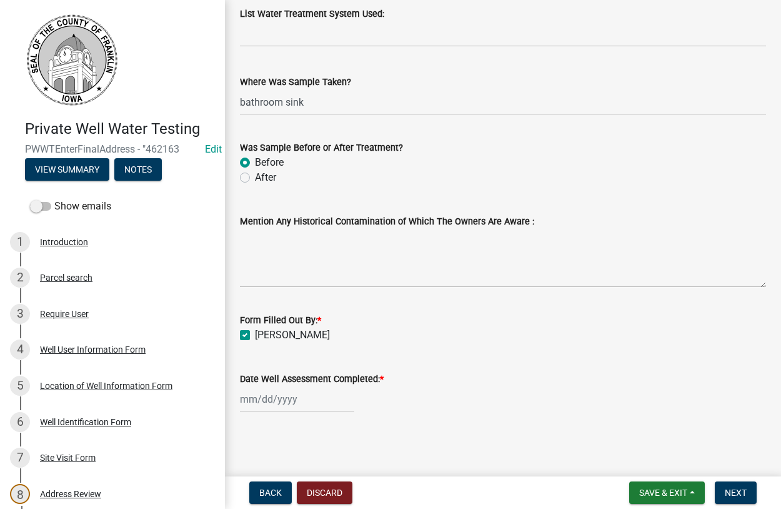
select select "8"
select select "2025"
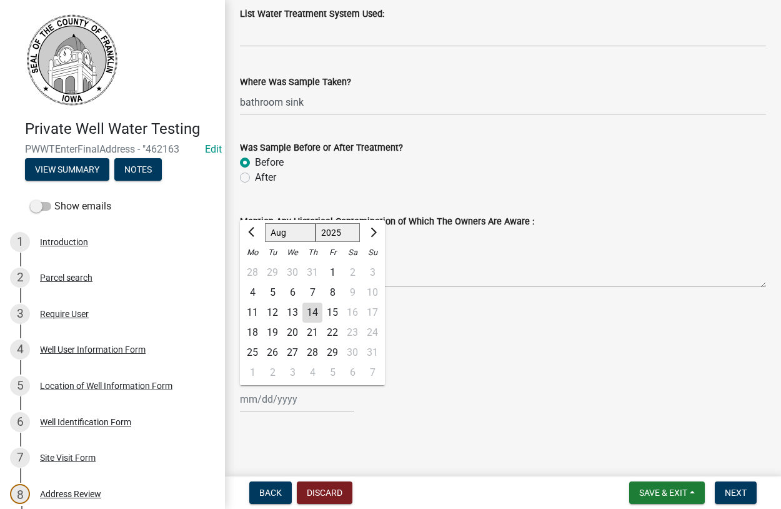
drag, startPoint x: 272, startPoint y: 309, endPoint x: 285, endPoint y: 312, distance: 13.6
click at [272, 309] on div "12" at bounding box center [272, 312] width 20 height 20
type input "08/12/2025"
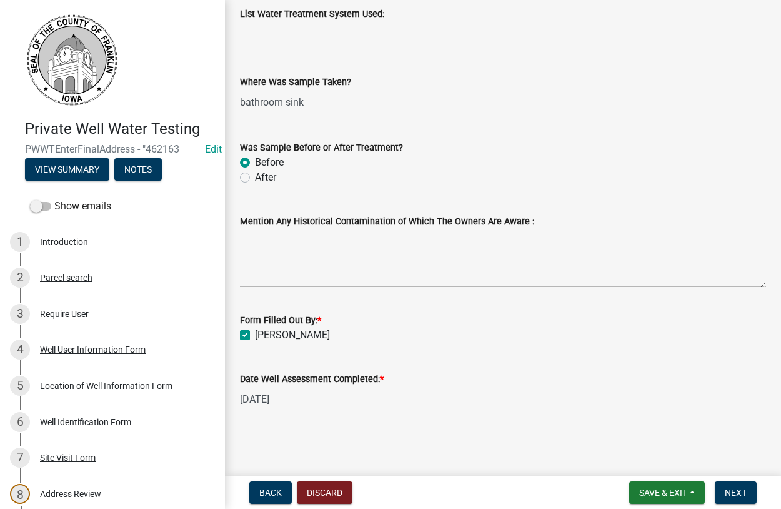
scroll to position [1425, 0]
drag, startPoint x: 726, startPoint y: 494, endPoint x: 717, endPoint y: 493, distance: 8.8
click at [723, 494] on button "Next" at bounding box center [736, 492] width 42 height 22
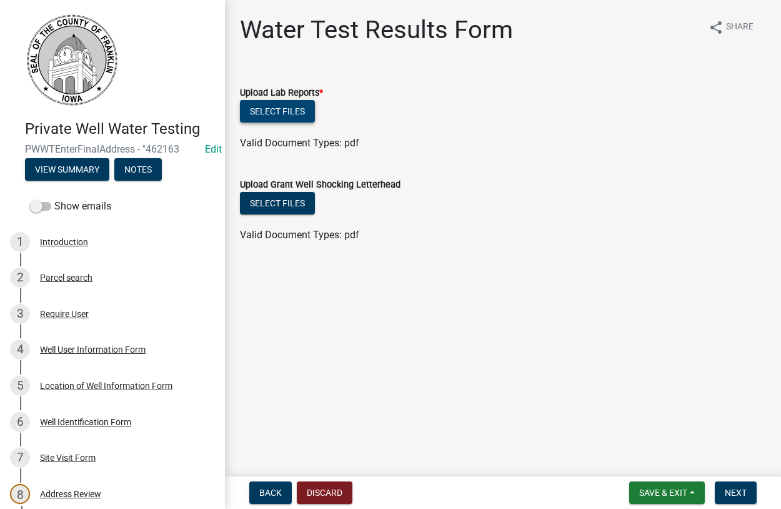
click at [284, 109] on button "Select files" at bounding box center [277, 111] width 75 height 22
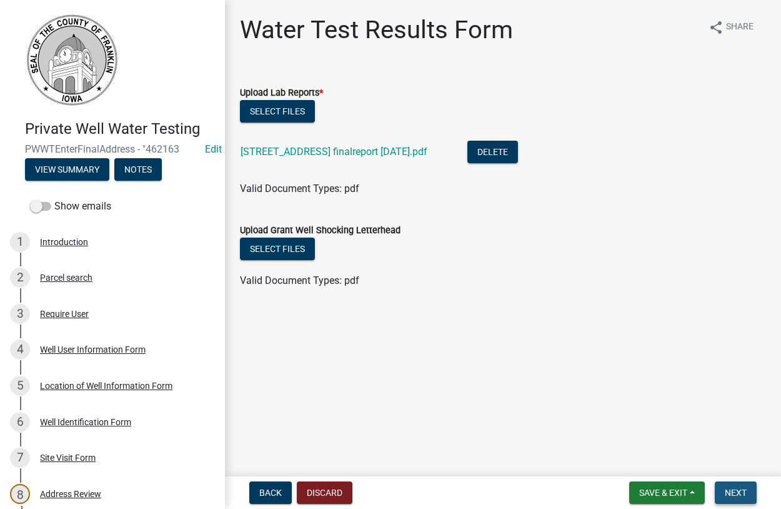
drag, startPoint x: 723, startPoint y: 489, endPoint x: 710, endPoint y: 483, distance: 14.3
click at [722, 489] on button "Next" at bounding box center [736, 492] width 42 height 22
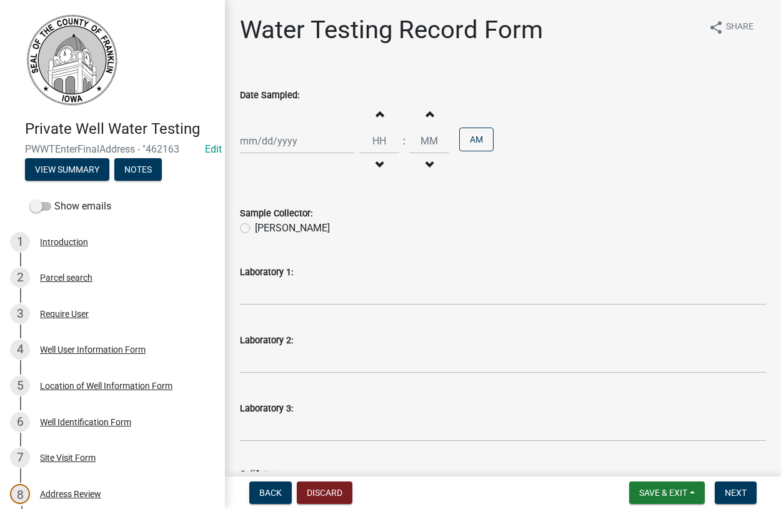
click at [271, 139] on input "Date Sampled:" at bounding box center [297, 141] width 114 height 26
select select "8"
select select "2025"
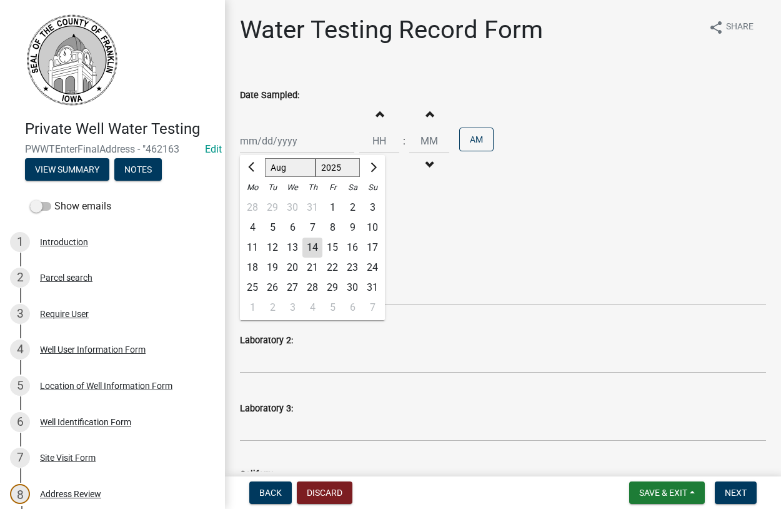
click at [272, 249] on div "12" at bounding box center [272, 247] width 20 height 20
type input "08/12/2025"
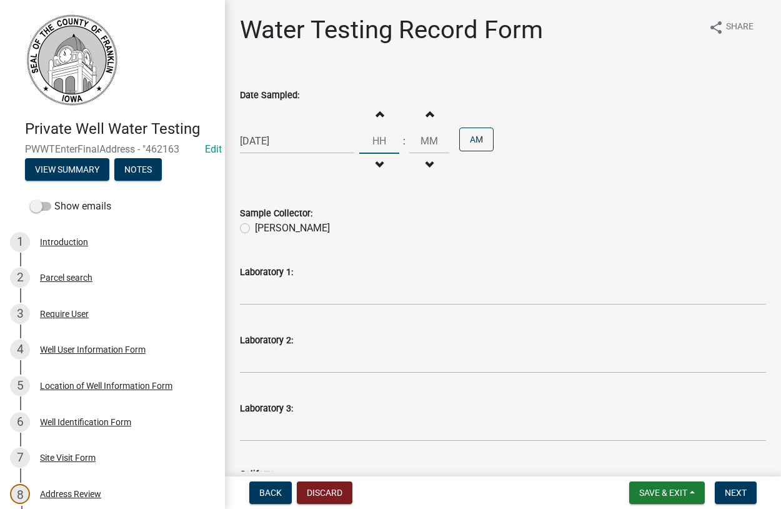
click at [382, 141] on input "Hours" at bounding box center [379, 141] width 40 height 26
type input "10"
type input "00"
drag, startPoint x: 245, startPoint y: 227, endPoint x: 252, endPoint y: 248, distance: 21.9
click at [255, 228] on label "Dan Tilkes" at bounding box center [292, 228] width 75 height 15
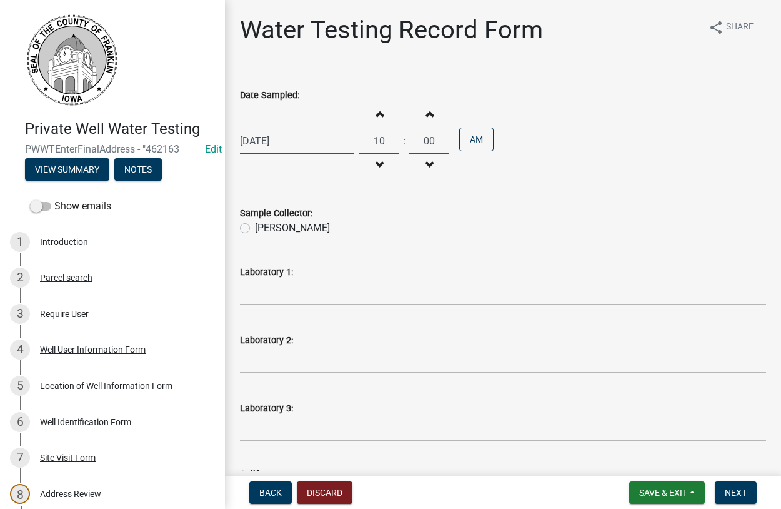
click at [255, 228] on input "Dan Tilkes" at bounding box center [259, 225] width 8 height 8
radio input "true"
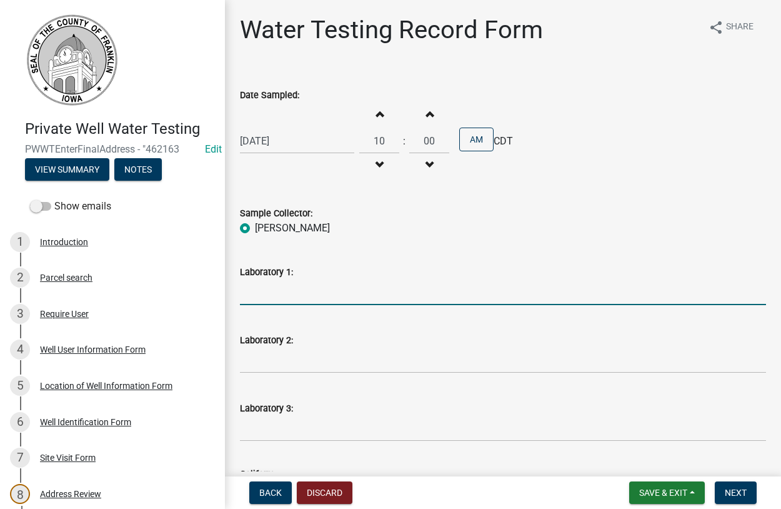
click at [289, 300] on input "Laboratory 1:" at bounding box center [503, 292] width 526 height 26
type input "A"
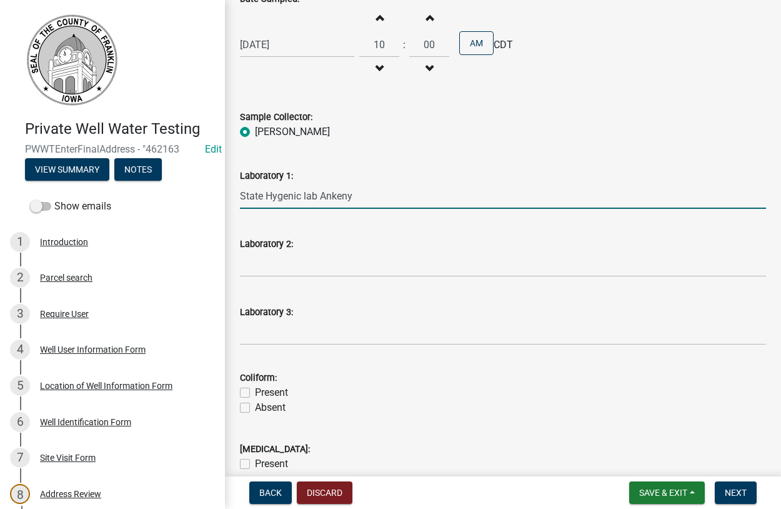
scroll to position [285, 0]
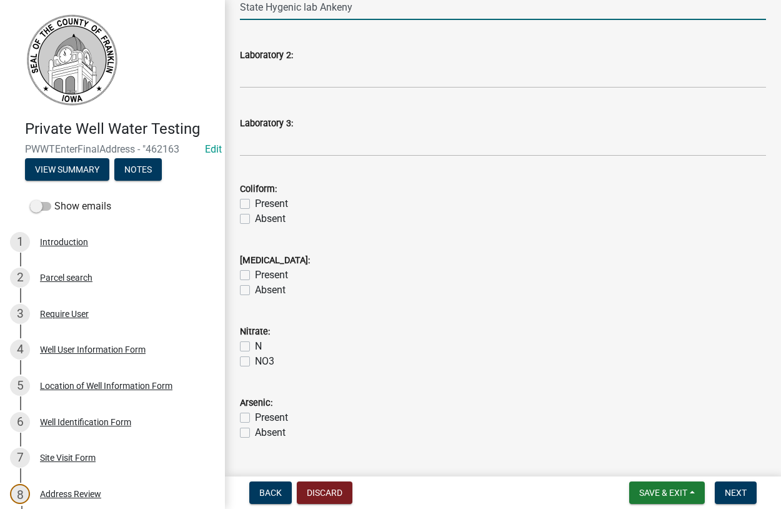
type input "State Hygenic lab Ankeny"
click at [255, 215] on label "Absent" at bounding box center [270, 218] width 31 height 15
click at [255, 215] on input "Absent" at bounding box center [259, 215] width 8 height 8
checkbox input "true"
checkbox input "false"
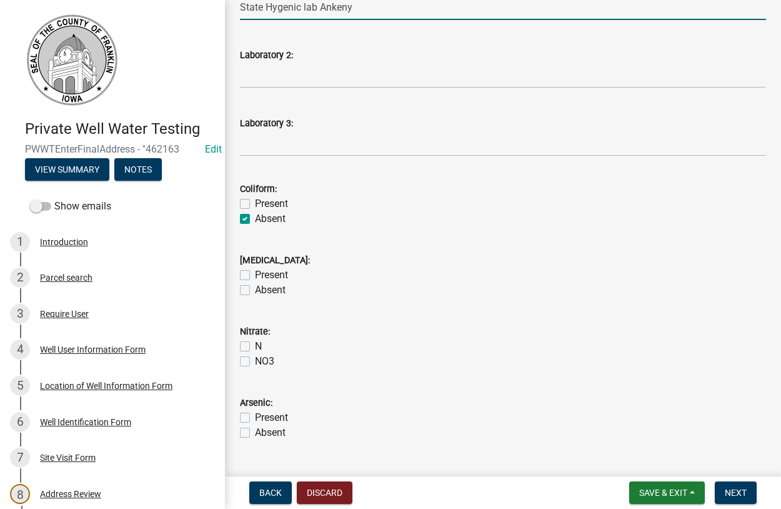
checkbox input "true"
click at [255, 292] on label "Absent" at bounding box center [270, 289] width 31 height 15
click at [255, 290] on input "Absent" at bounding box center [259, 286] width 8 height 8
checkbox input "true"
checkbox input "false"
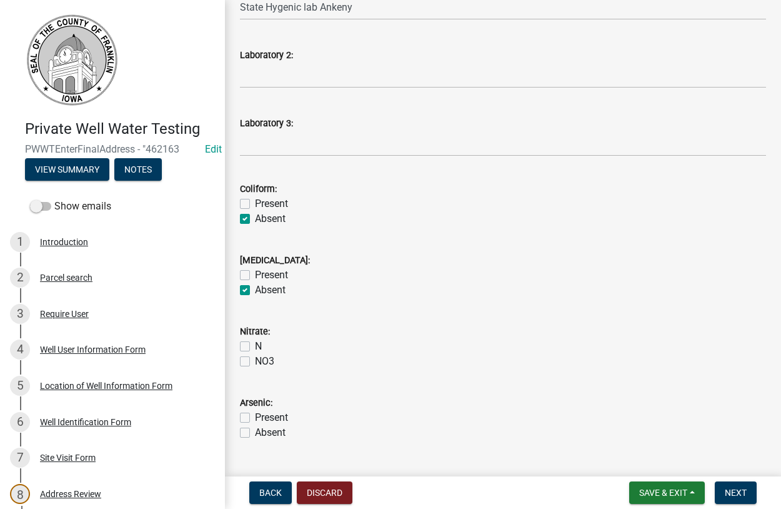
checkbox input "true"
click at [242, 340] on div "N" at bounding box center [503, 346] width 526 height 15
click at [255, 350] on label "N" at bounding box center [258, 346] width 7 height 15
click at [255, 347] on input "N" at bounding box center [259, 343] width 8 height 8
checkbox input "true"
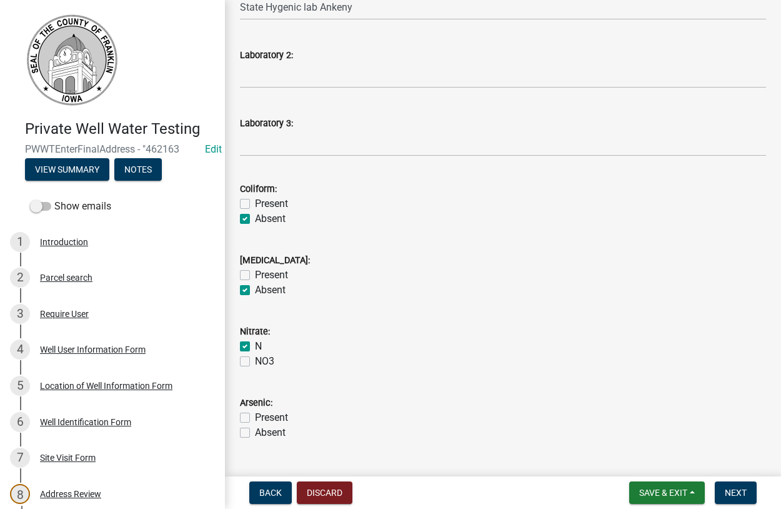
checkbox input "false"
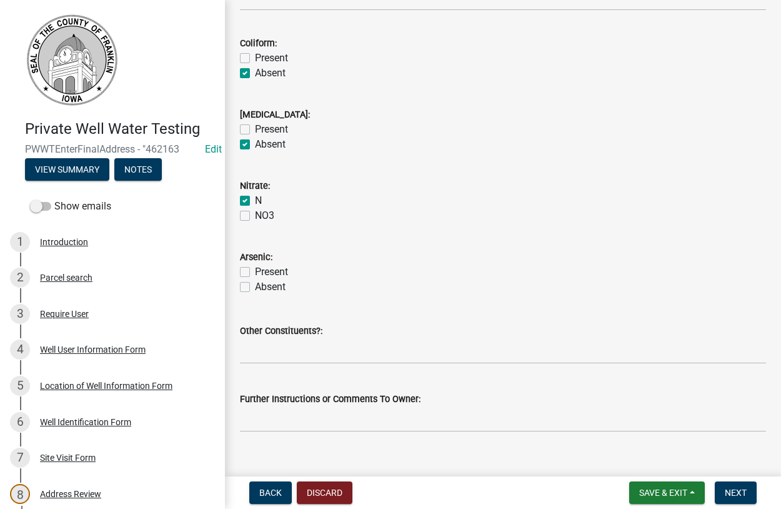
scroll to position [450, 0]
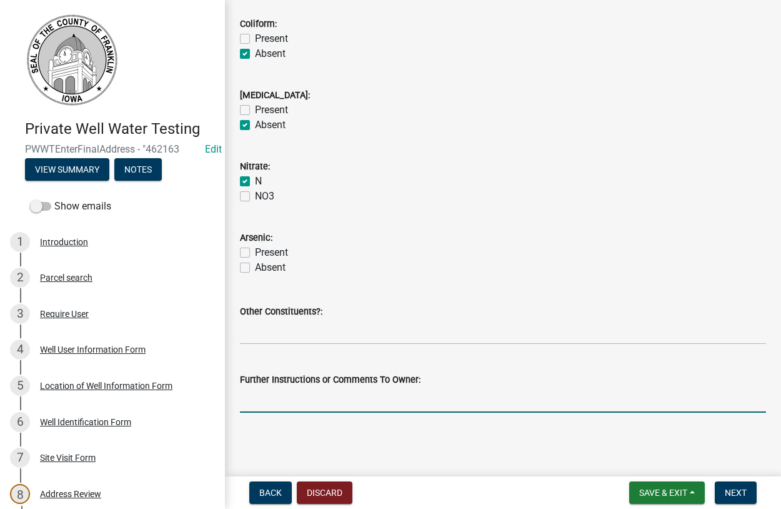
click at [355, 398] on input "Further Instructions or Comments To Owner:" at bounding box center [503, 400] width 526 height 26
type input "looks good"
click at [735, 492] on span "Next" at bounding box center [736, 492] width 22 height 10
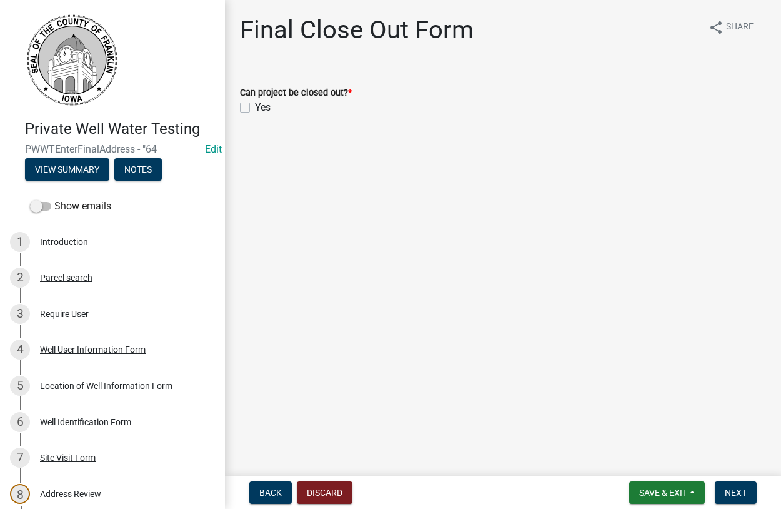
click at [255, 108] on label "Yes" at bounding box center [263, 107] width 16 height 15
click at [255, 108] on input "Yes" at bounding box center [259, 104] width 8 height 8
checkbox input "true"
click at [737, 493] on span "Next" at bounding box center [736, 492] width 22 height 10
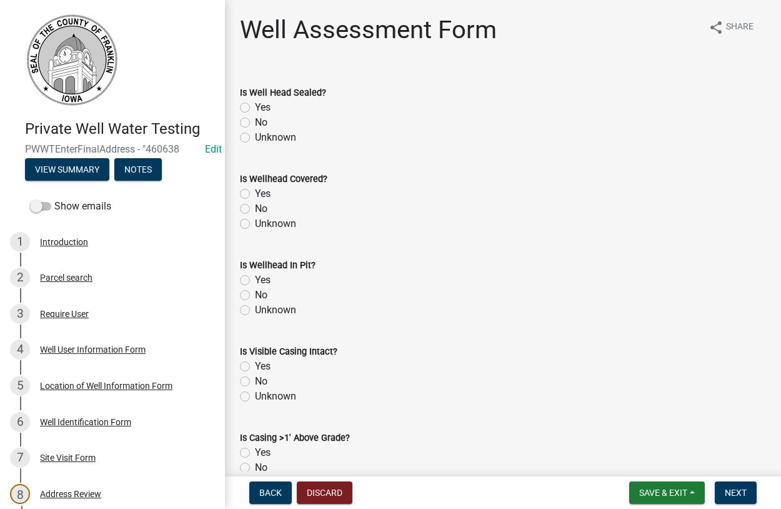
click at [255, 106] on label "Yes" at bounding box center [263, 107] width 16 height 15
click at [255, 106] on input "Yes" at bounding box center [259, 104] width 8 height 8
radio input "true"
click at [255, 196] on label "Yes" at bounding box center [263, 193] width 16 height 15
click at [255, 194] on input "Yes" at bounding box center [259, 190] width 8 height 8
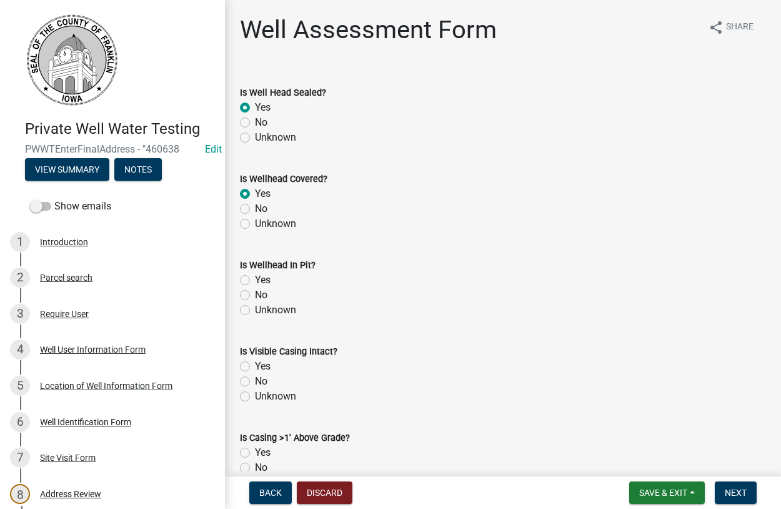
radio input "true"
click at [255, 295] on label "No" at bounding box center [261, 294] width 12 height 15
click at [255, 295] on input "No" at bounding box center [259, 291] width 8 height 8
radio input "true"
click at [255, 369] on label "Yes" at bounding box center [263, 366] width 16 height 15
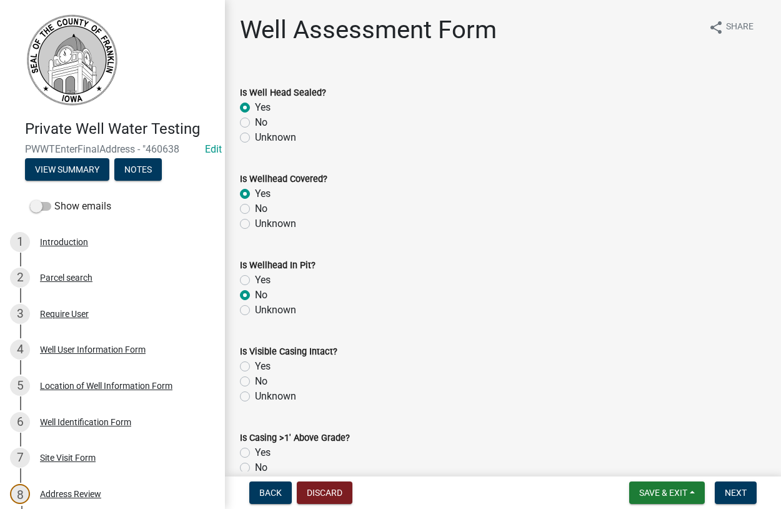
click at [255, 367] on input "Yes" at bounding box center [259, 363] width 8 height 8
radio input "true"
click at [255, 450] on label "Yes" at bounding box center [263, 452] width 16 height 15
click at [255, 450] on input "Yes" at bounding box center [259, 449] width 8 height 8
radio input "true"
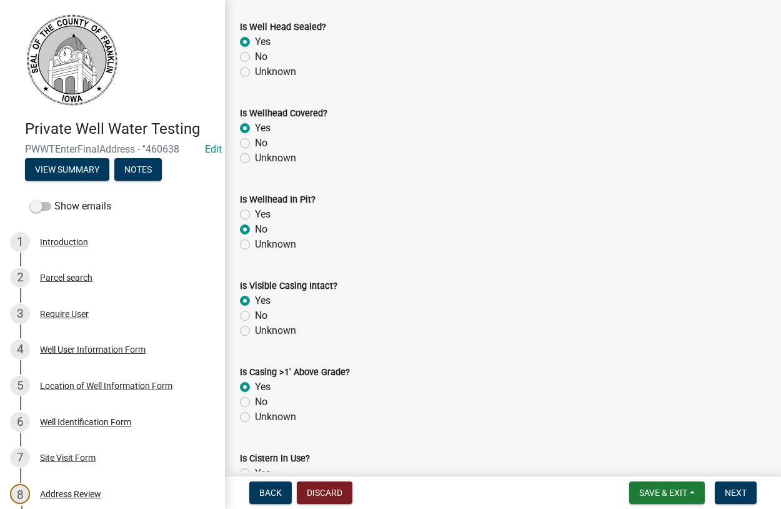
scroll to position [285, 0]
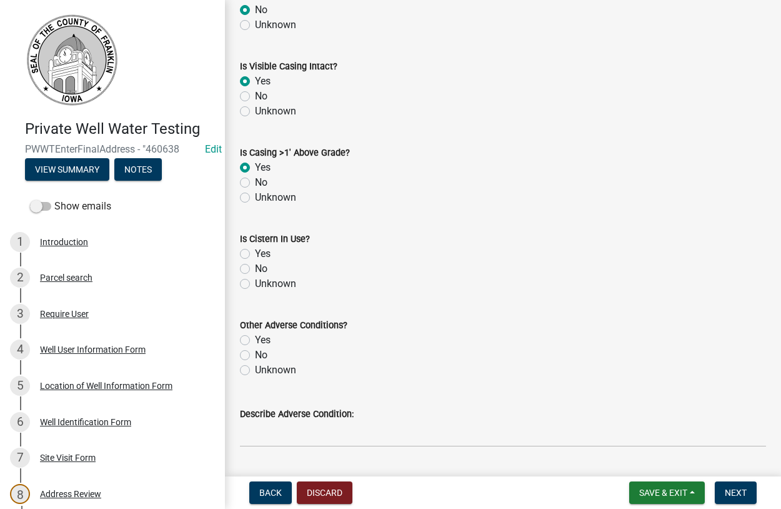
click at [255, 269] on label "No" at bounding box center [261, 268] width 12 height 15
click at [255, 269] on input "No" at bounding box center [259, 265] width 8 height 8
radio input "true"
click at [255, 367] on label "Unknown" at bounding box center [275, 369] width 41 height 15
click at [255, 367] on input "Unknown" at bounding box center [259, 366] width 8 height 8
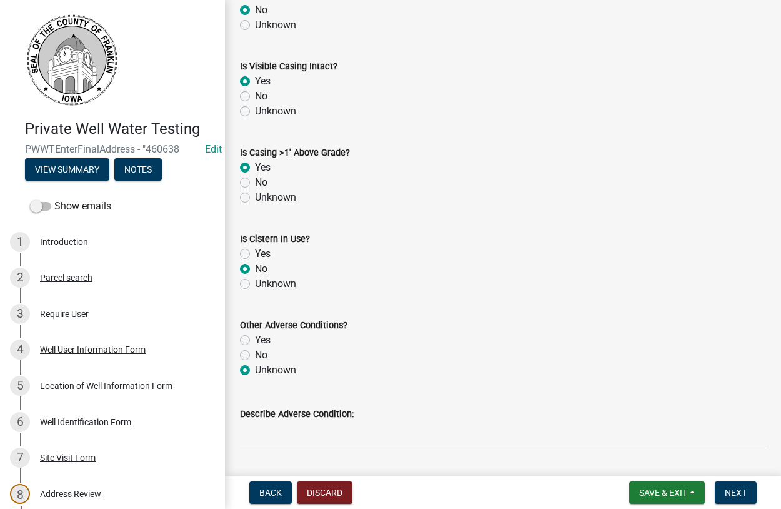
radio input "true"
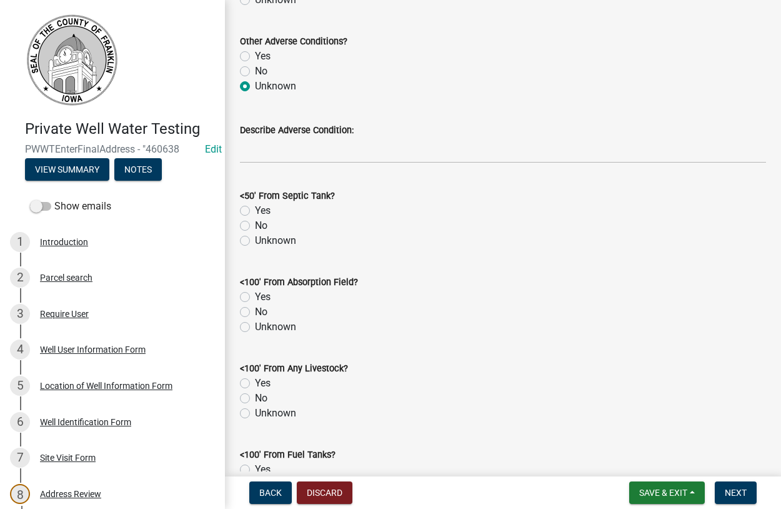
scroll to position [570, 0]
click at [255, 222] on label "No" at bounding box center [261, 224] width 12 height 15
click at [255, 222] on input "No" at bounding box center [259, 221] width 8 height 8
radio input "true"
click at [255, 313] on label "No" at bounding box center [261, 310] width 12 height 15
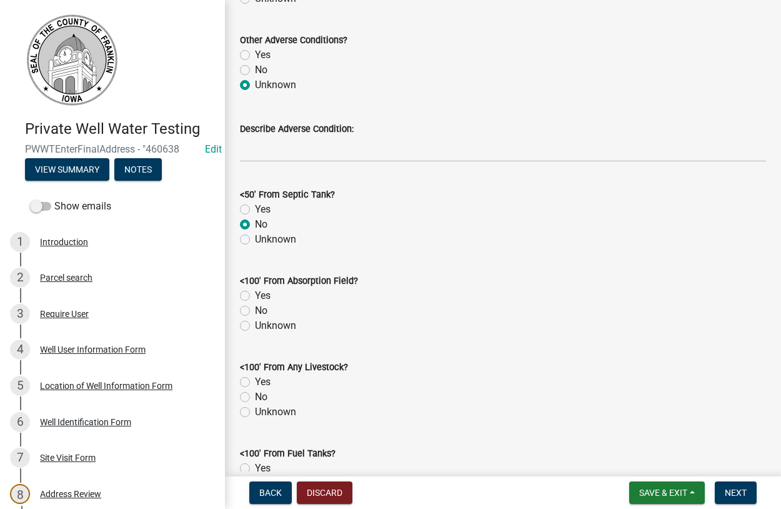
click at [255, 311] on input "No" at bounding box center [259, 307] width 8 height 8
radio input "true"
click at [255, 398] on label "No" at bounding box center [261, 396] width 12 height 15
click at [255, 397] on input "No" at bounding box center [259, 393] width 8 height 8
radio input "true"
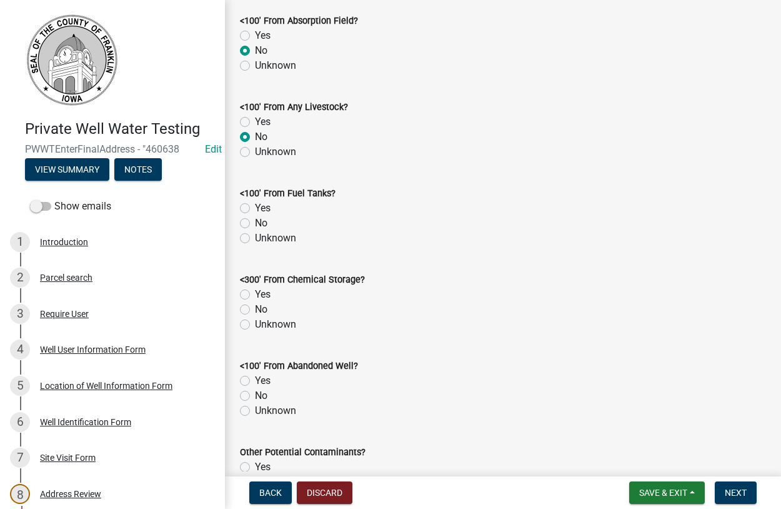
scroll to position [855, 0]
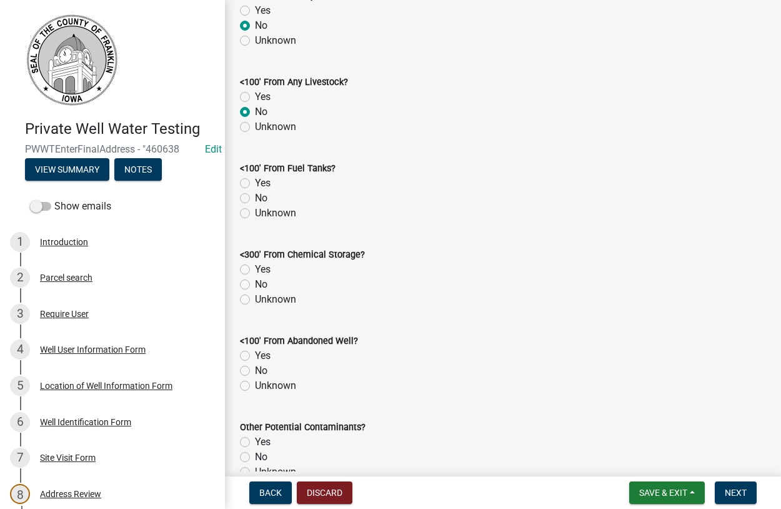
click at [255, 199] on label "No" at bounding box center [261, 198] width 12 height 15
click at [255, 199] on input "No" at bounding box center [259, 195] width 8 height 8
radio input "true"
click at [255, 287] on label "No" at bounding box center [261, 284] width 12 height 15
click at [255, 285] on input "No" at bounding box center [259, 281] width 8 height 8
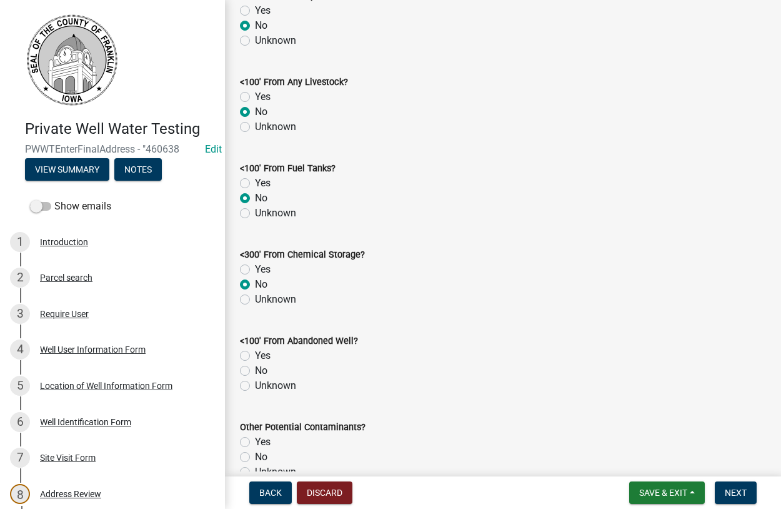
radio input "true"
click at [255, 370] on label "No" at bounding box center [261, 370] width 12 height 15
click at [255, 370] on input "No" at bounding box center [259, 367] width 8 height 8
radio input "true"
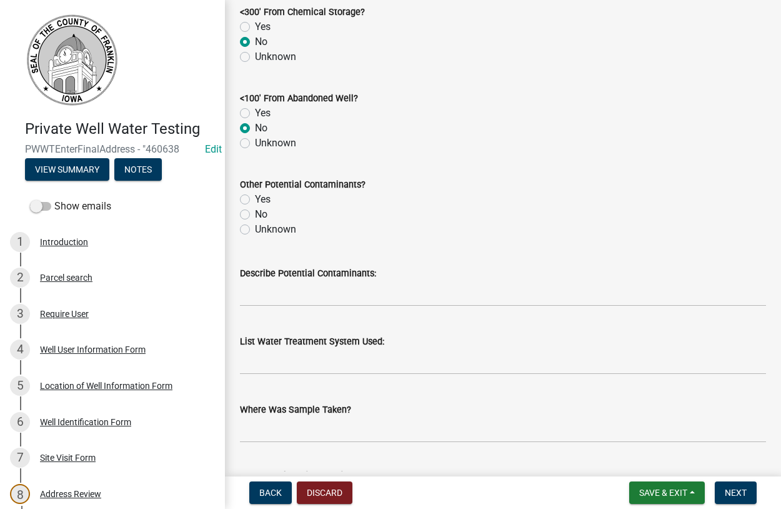
scroll to position [1139, 0]
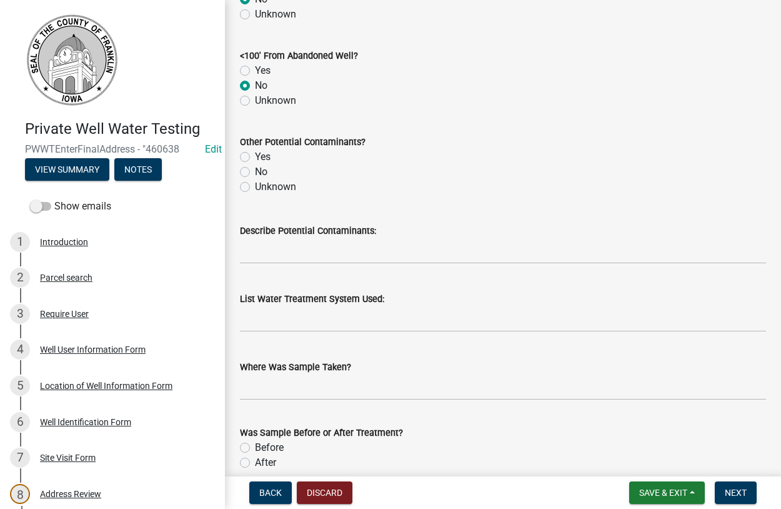
click at [255, 187] on label "Unknown" at bounding box center [275, 186] width 41 height 15
click at [255, 187] on input "Unknown" at bounding box center [259, 183] width 8 height 8
radio input "true"
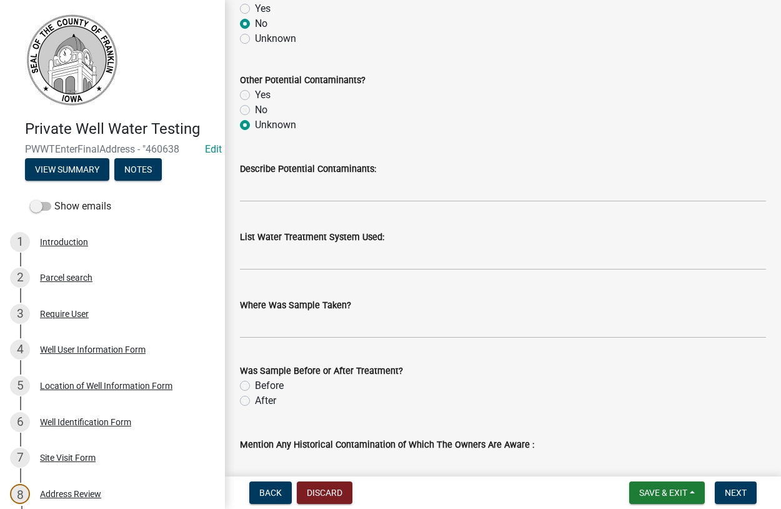
scroll to position [1424, 0]
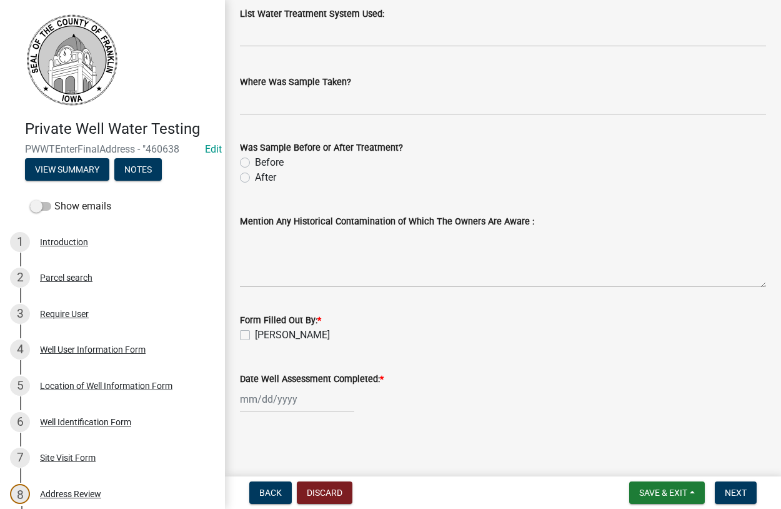
click at [255, 164] on label "Before" at bounding box center [269, 162] width 29 height 15
click at [255, 163] on input "Before" at bounding box center [259, 159] width 8 height 8
radio input "true"
click at [255, 334] on label "Dan Tilkes" at bounding box center [292, 334] width 75 height 15
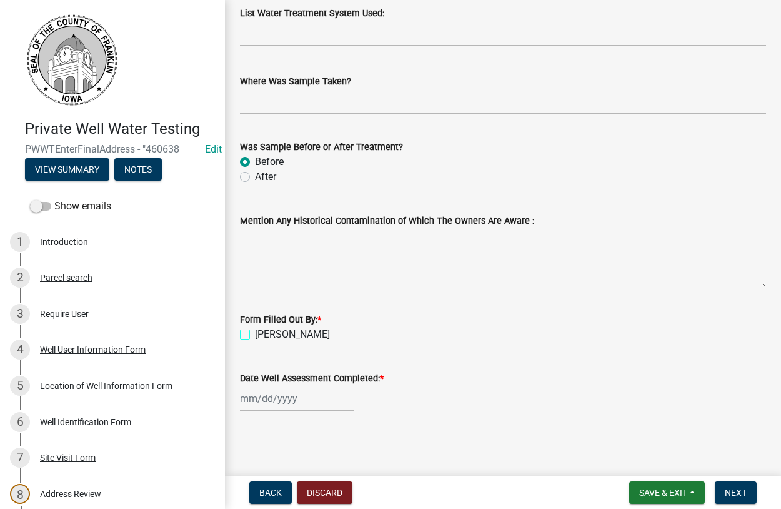
click at [255, 334] on input "Dan Tilkes" at bounding box center [259, 331] width 8 height 8
checkbox input "true"
click at [264, 404] on input "Date Well Assessment Completed: *" at bounding box center [297, 398] width 114 height 26
select select "8"
select select "2025"
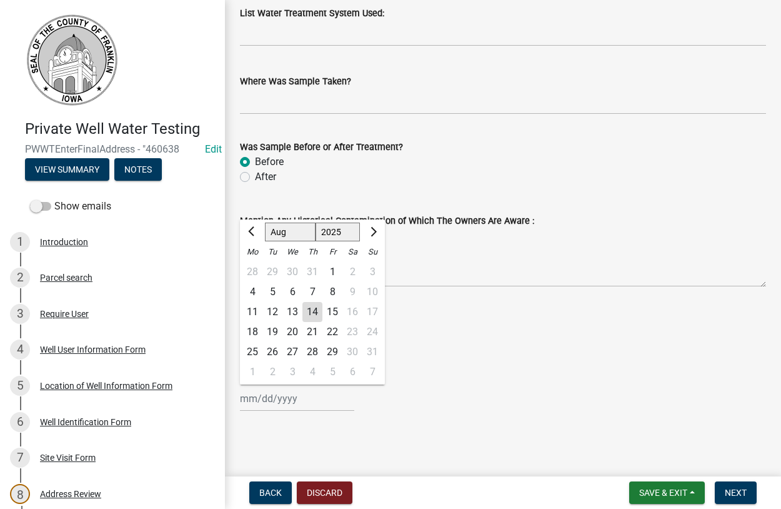
click at [272, 316] on div "12" at bounding box center [272, 312] width 20 height 20
type input "08/12/2025"
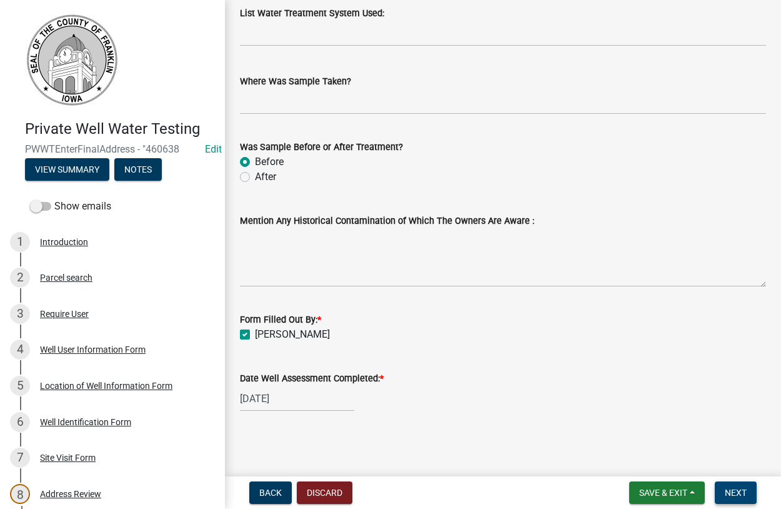
click at [738, 497] on span "Next" at bounding box center [736, 492] width 22 height 10
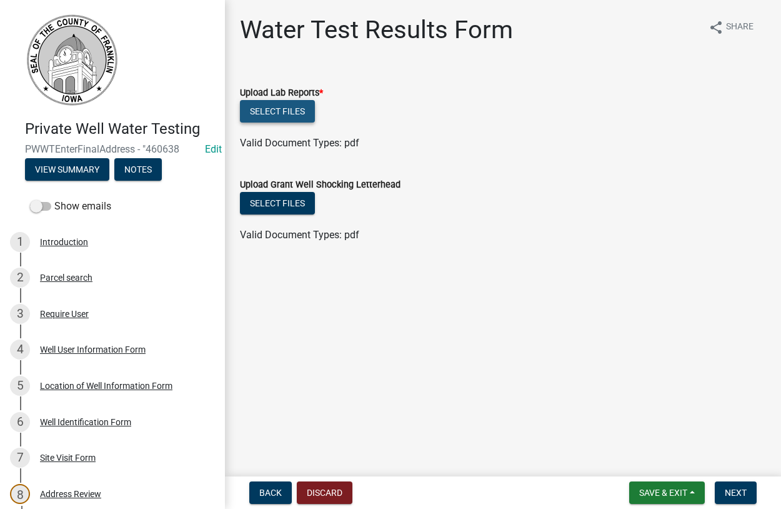
click at [268, 114] on button "Select files" at bounding box center [277, 111] width 75 height 22
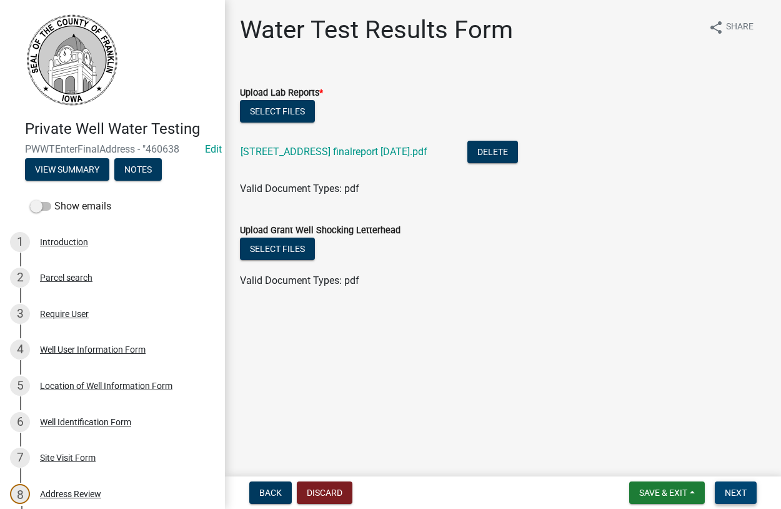
click at [738, 493] on span "Next" at bounding box center [736, 492] width 22 height 10
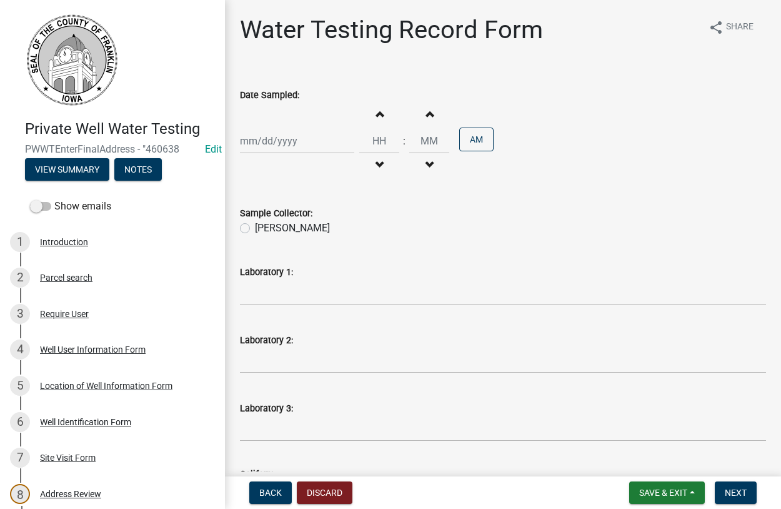
click at [265, 141] on input "Date Sampled:" at bounding box center [297, 141] width 114 height 26
select select "8"
select select "2025"
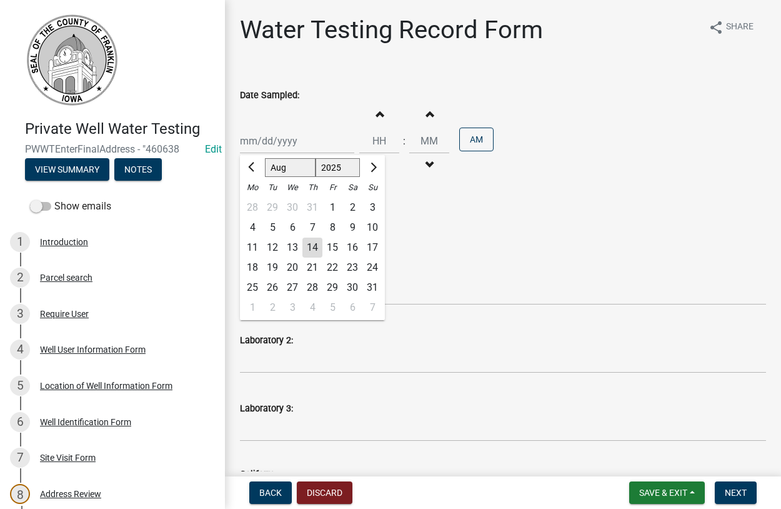
click at [277, 247] on div "12" at bounding box center [272, 247] width 20 height 20
type input "08/12/2025"
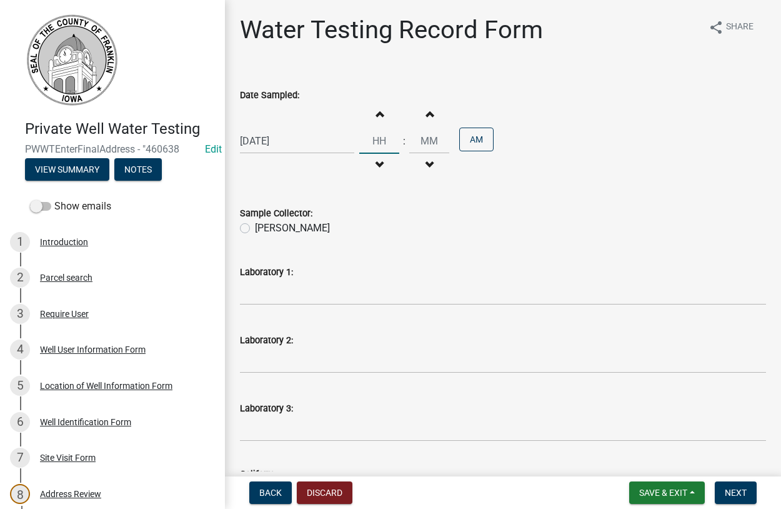
click at [386, 142] on input "Hours" at bounding box center [379, 141] width 40 height 26
click at [385, 144] on input "Hours" at bounding box center [379, 141] width 40 height 26
click at [382, 115] on span "button" at bounding box center [379, 114] width 6 height 10
type input "01"
type input "00"
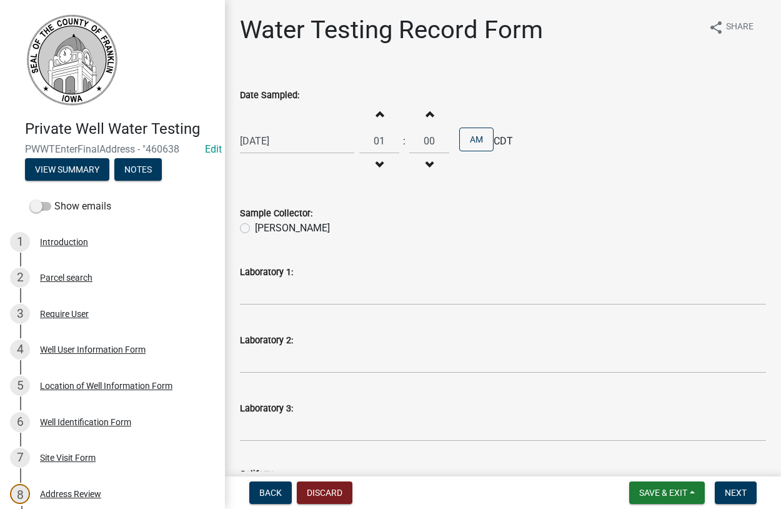
click at [382, 116] on span "button" at bounding box center [379, 114] width 6 height 10
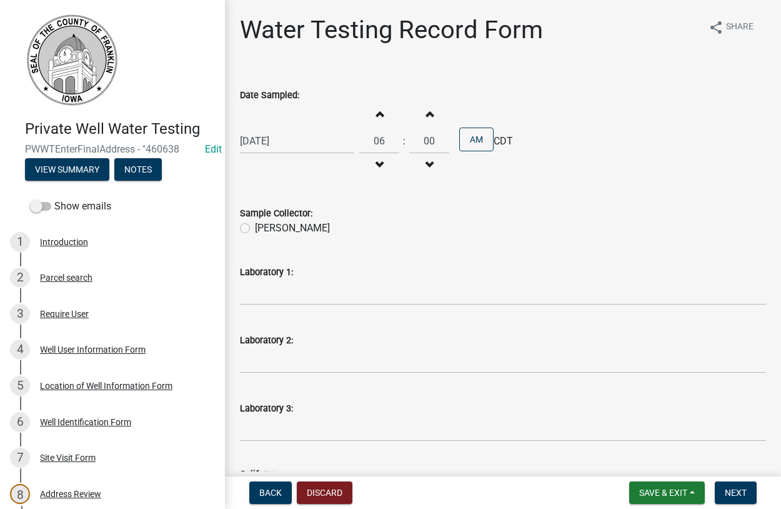
click at [382, 116] on span "button" at bounding box center [379, 114] width 6 height 10
click at [382, 114] on span "button" at bounding box center [379, 114] width 6 height 10
type input "09"
click at [255, 229] on label "Dan Tilkes" at bounding box center [292, 228] width 75 height 15
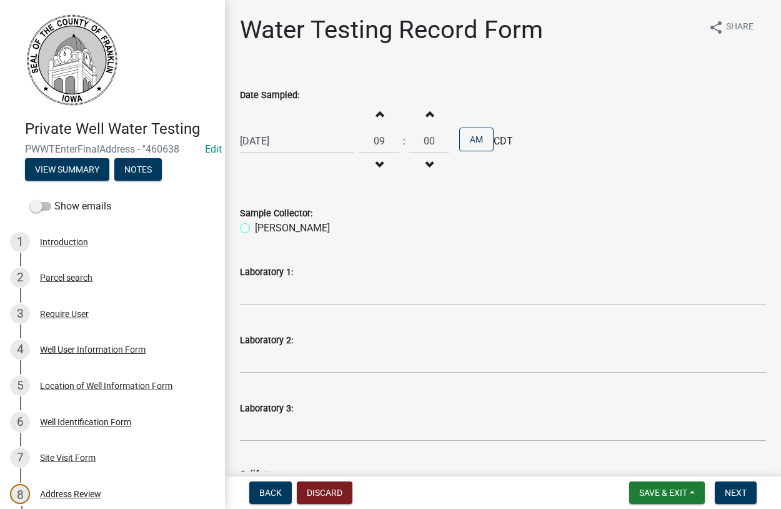
click at [255, 229] on input "Dan Tilkes" at bounding box center [259, 225] width 8 height 8
radio input "true"
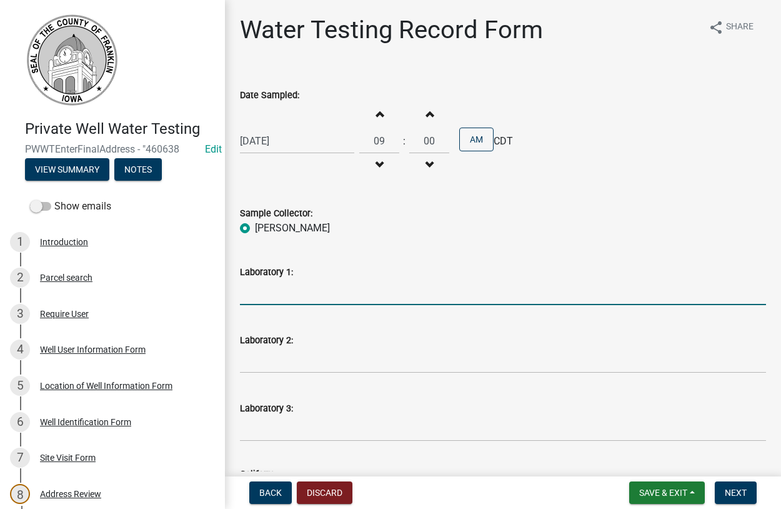
click at [284, 294] on input "Laboratory 1:" at bounding box center [503, 292] width 526 height 26
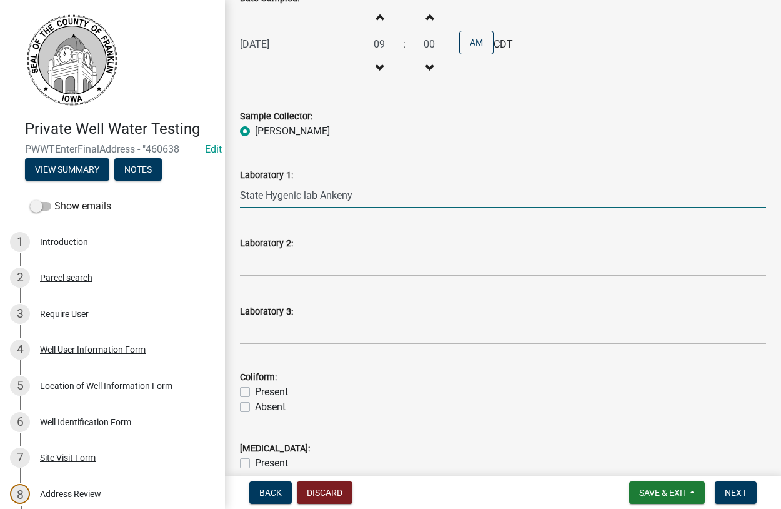
scroll to position [285, 0]
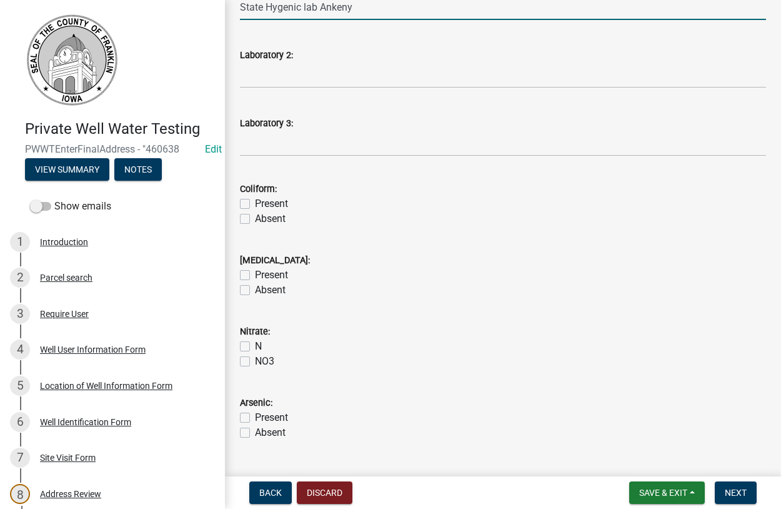
type input "State Hygenic lab Ankeny"
click at [255, 218] on label "Absent" at bounding box center [270, 218] width 31 height 15
click at [255, 218] on input "Absent" at bounding box center [259, 215] width 8 height 8
checkbox input "true"
checkbox input "false"
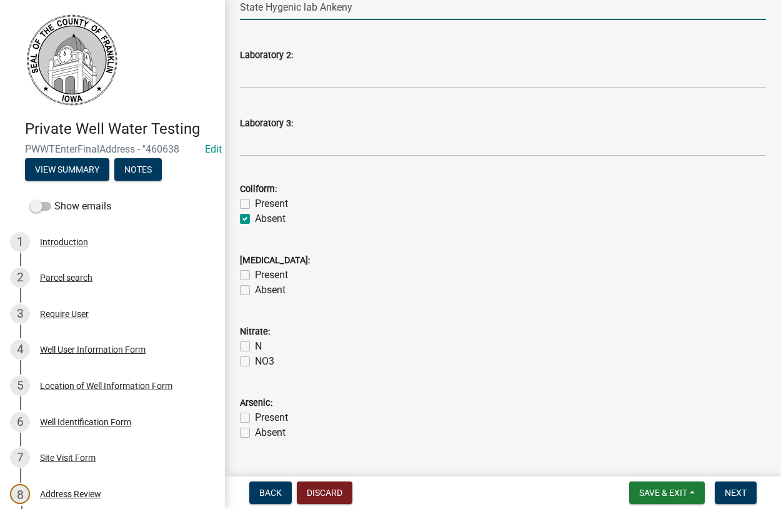
checkbox input "true"
click at [255, 292] on label "Absent" at bounding box center [270, 289] width 31 height 15
click at [255, 290] on input "Absent" at bounding box center [259, 286] width 8 height 8
checkbox input "true"
checkbox input "false"
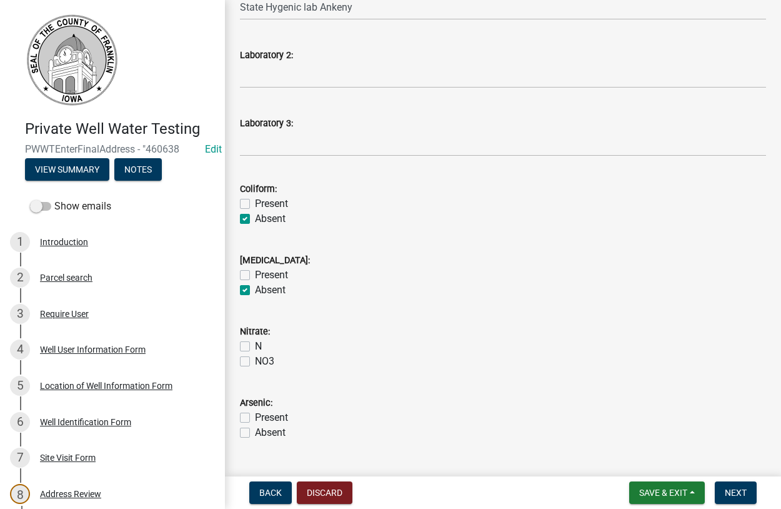
checkbox input "true"
click at [255, 347] on label "N" at bounding box center [258, 346] width 7 height 15
click at [255, 344] on label "N" at bounding box center [258, 346] width 7 height 15
click at [255, 344] on input "N" at bounding box center [259, 343] width 8 height 8
checkbox input "true"
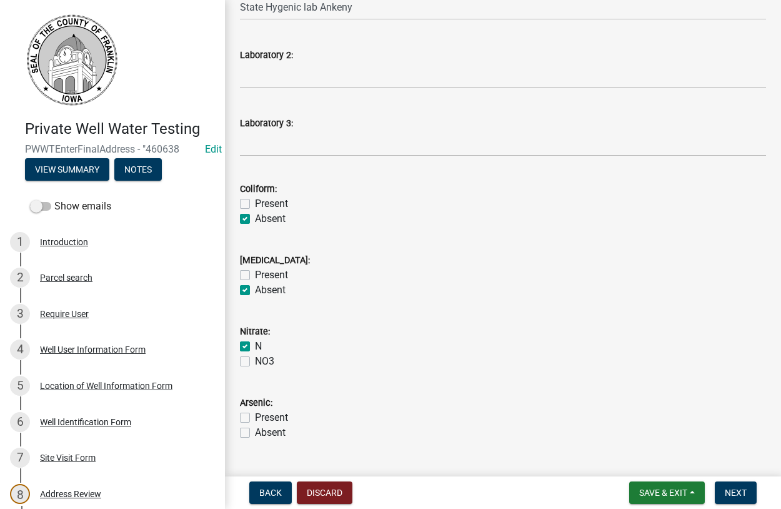
checkbox input "false"
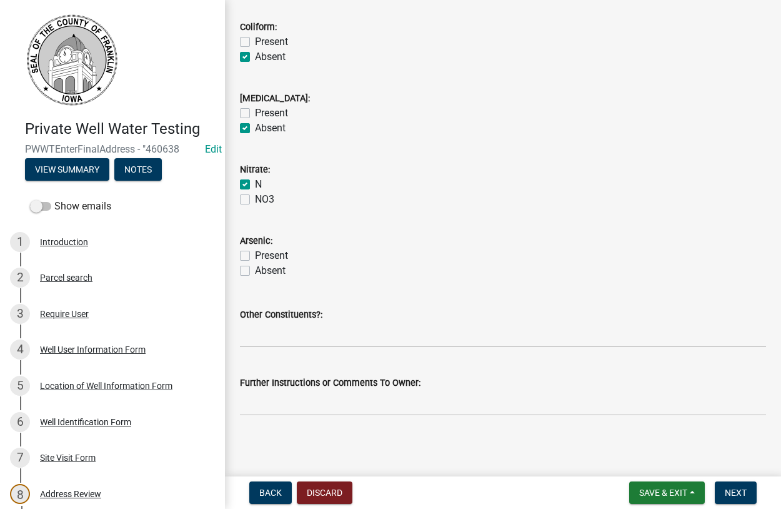
scroll to position [450, 0]
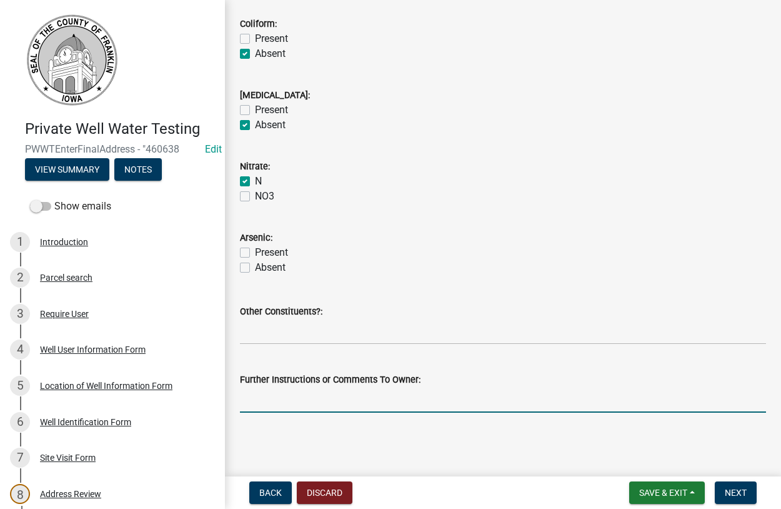
click at [312, 399] on input "Further Instructions or Comments To Owner:" at bounding box center [503, 400] width 526 height 26
type input "looks good"
click at [736, 497] on span "Next" at bounding box center [736, 492] width 22 height 10
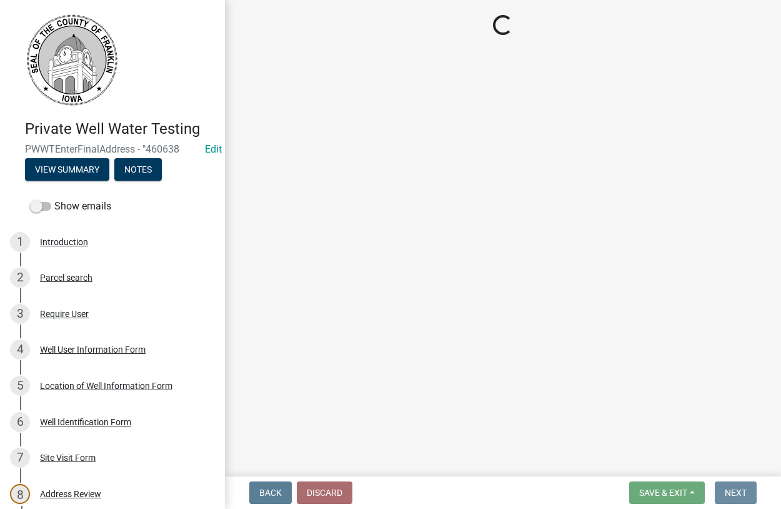
scroll to position [0, 0]
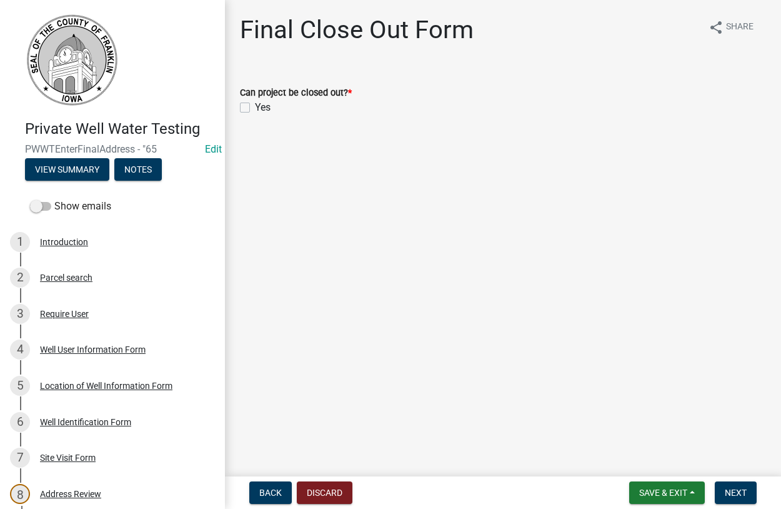
click at [255, 110] on label "Yes" at bounding box center [263, 107] width 16 height 15
click at [255, 108] on input "Yes" at bounding box center [259, 104] width 8 height 8
checkbox input "true"
click at [725, 497] on span "Next" at bounding box center [736, 492] width 22 height 10
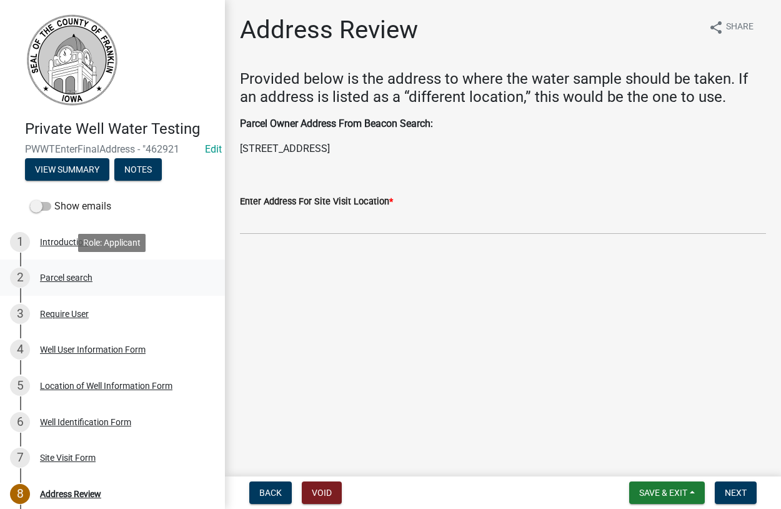
click at [60, 279] on div "Parcel search" at bounding box center [66, 277] width 52 height 9
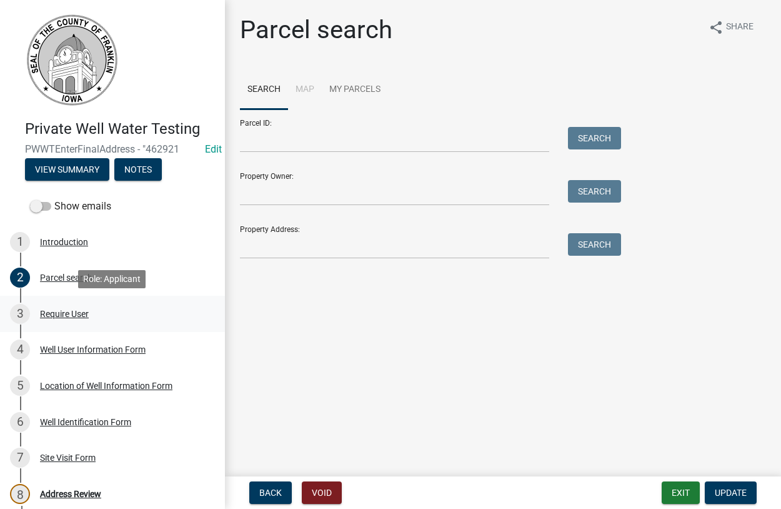
click at [57, 317] on div "Require User" at bounding box center [64, 313] width 49 height 9
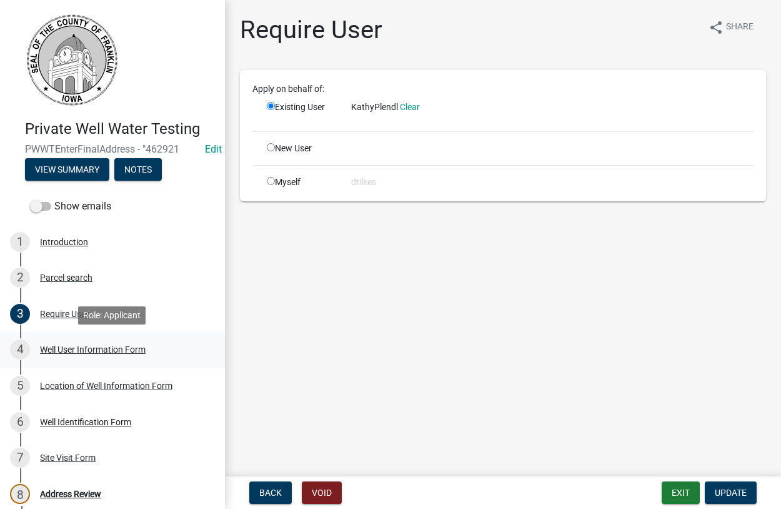
click at [71, 349] on div "Well User Information Form" at bounding box center [93, 349] width 106 height 9
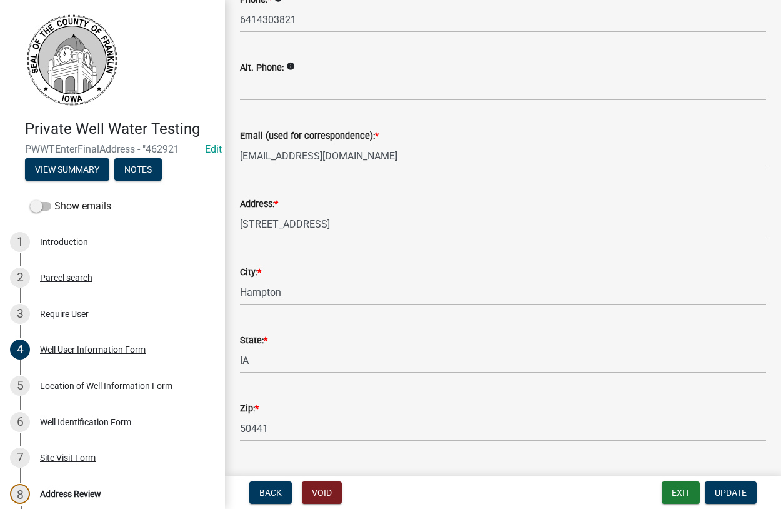
scroll to position [221, 0]
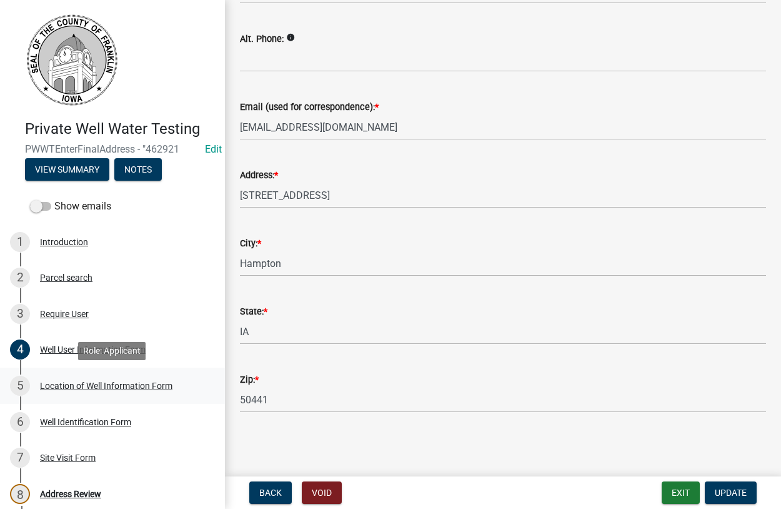
click at [75, 386] on div "Location of Well Information Form" at bounding box center [106, 385] width 132 height 9
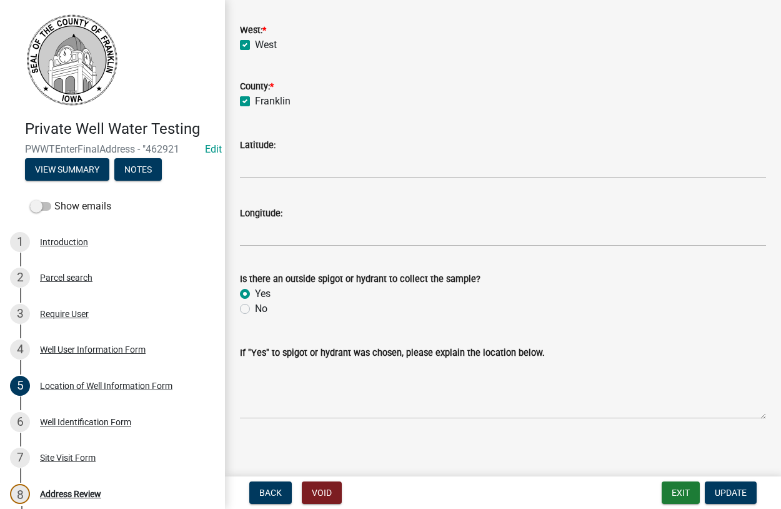
scroll to position [519, 0]
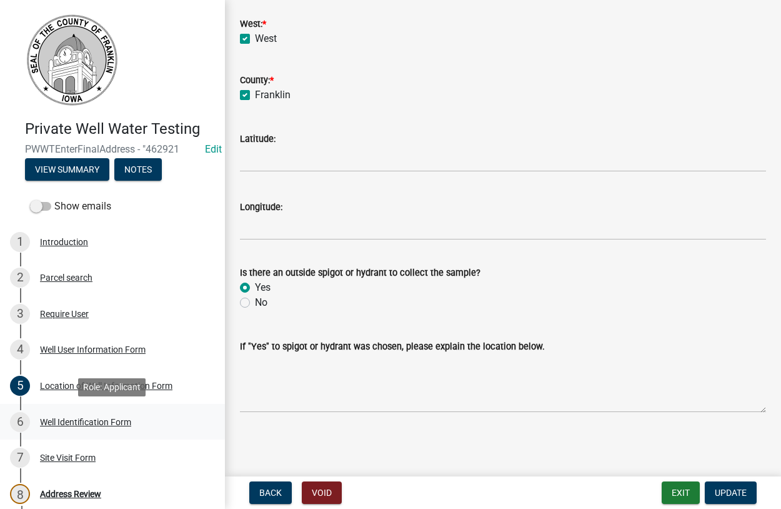
click at [82, 421] on div "Well Identification Form" at bounding box center [85, 421] width 91 height 9
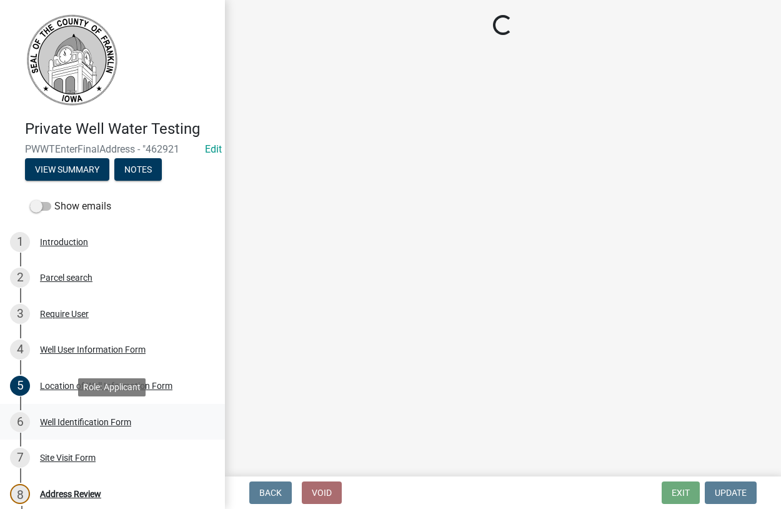
scroll to position [0, 0]
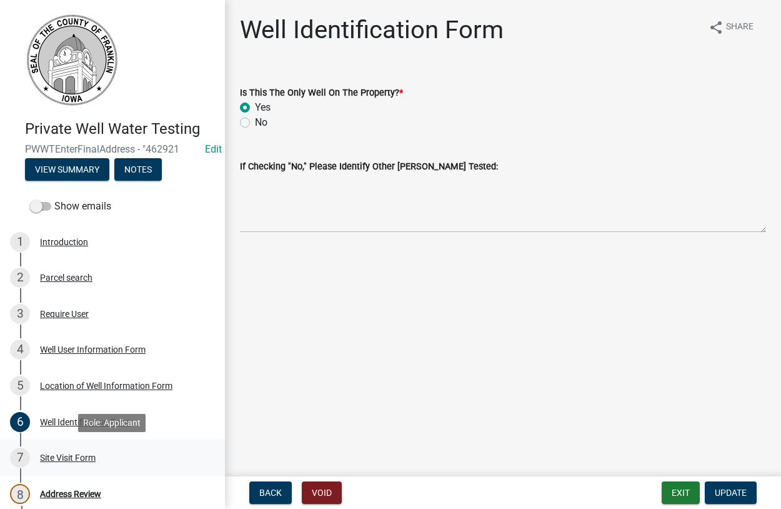
click at [56, 457] on div "Site Visit Form" at bounding box center [68, 457] width 56 height 9
